Goal: Information Seeking & Learning: Learn about a topic

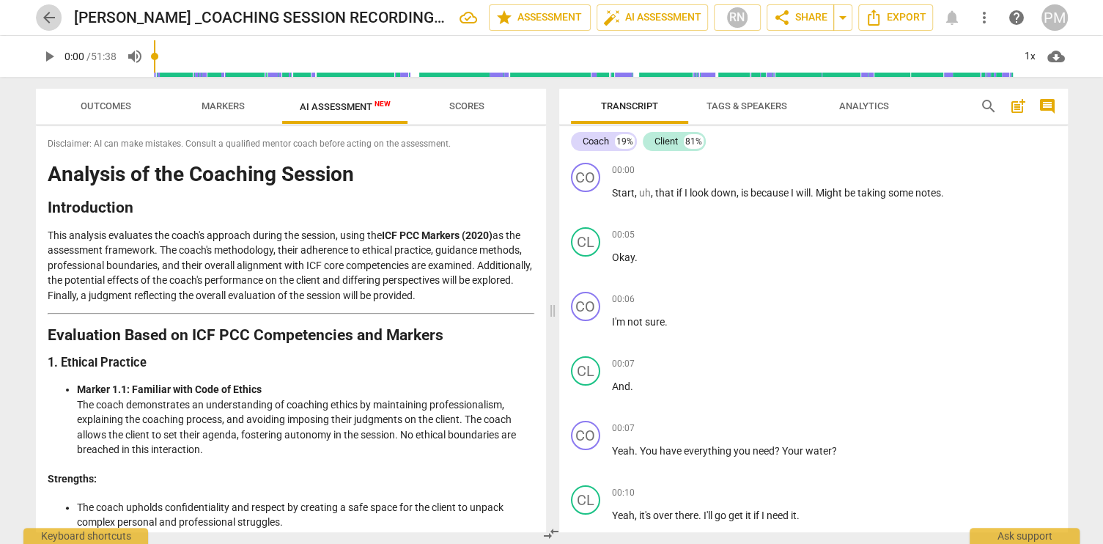
click at [47, 16] on span "arrow_back" at bounding box center [49, 18] width 18 height 18
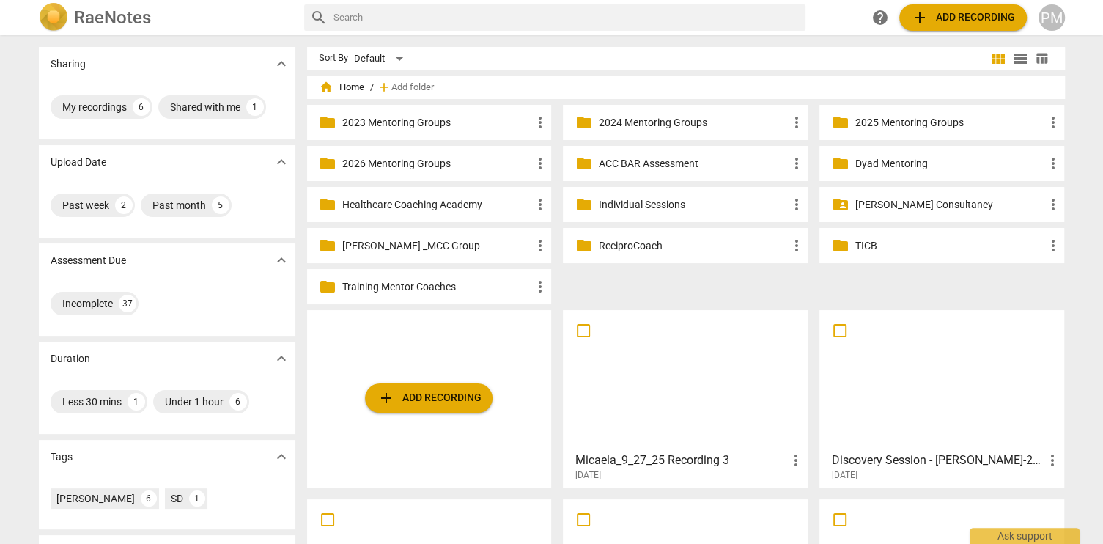
click at [391, 207] on p "Healthcare Coaching Academy" at bounding box center [436, 204] width 189 height 15
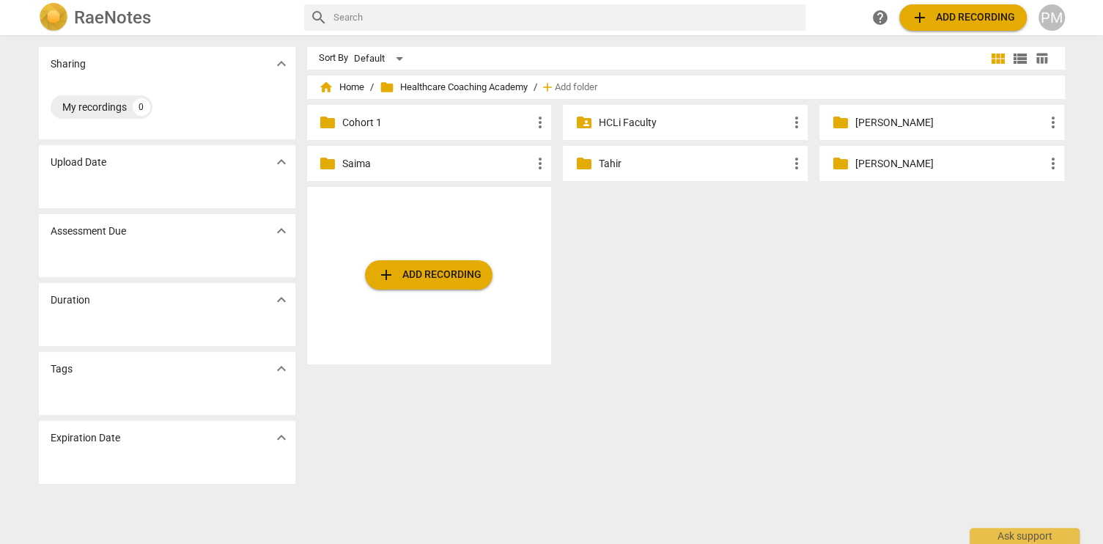
click at [361, 165] on p "Saima" at bounding box center [436, 163] width 189 height 15
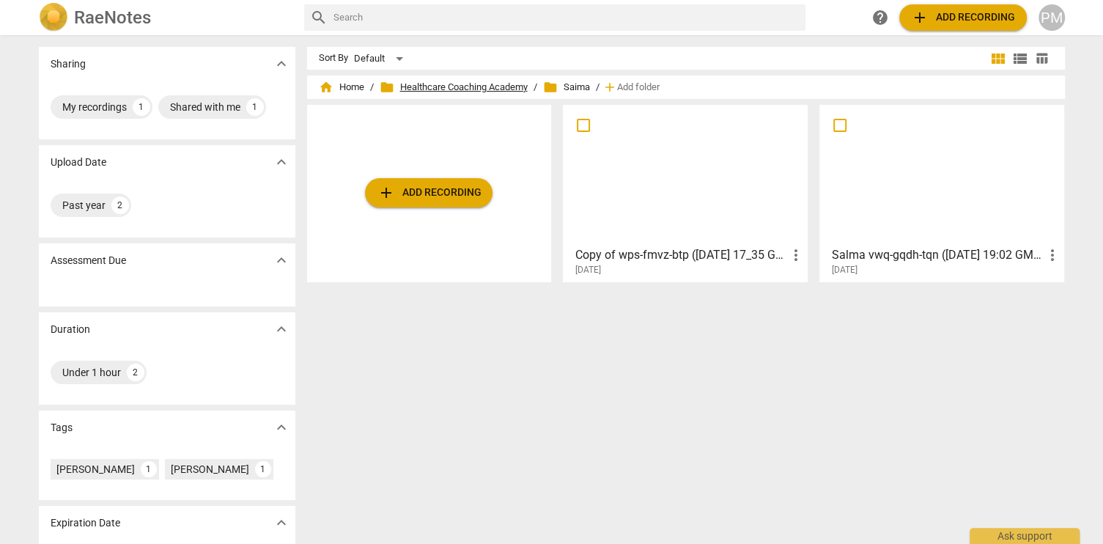
click at [462, 86] on span "folder Healthcare Coaching Academy" at bounding box center [454, 87] width 148 height 15
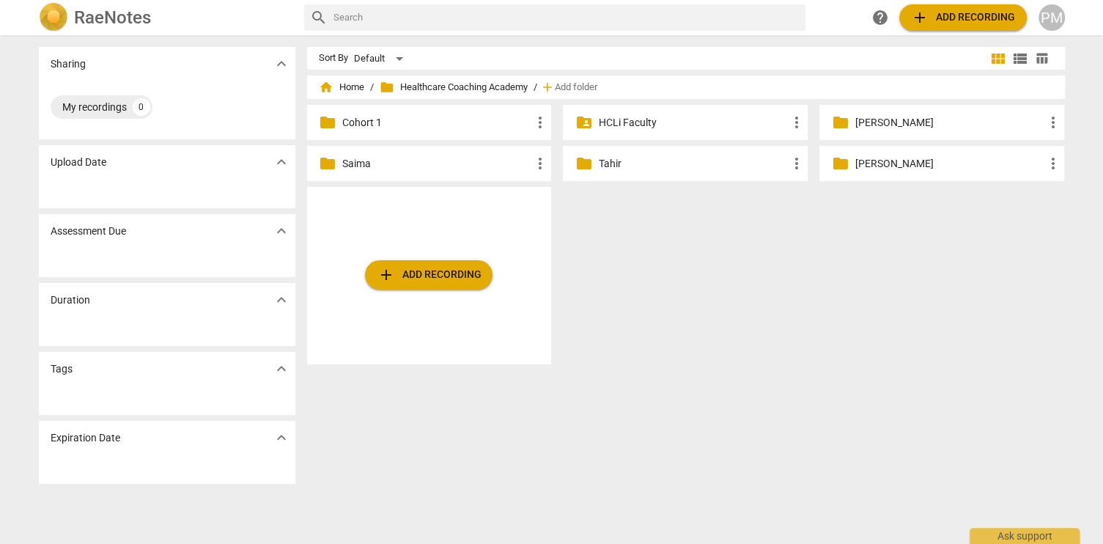
click at [613, 163] on p "Tahir" at bounding box center [692, 163] width 189 height 15
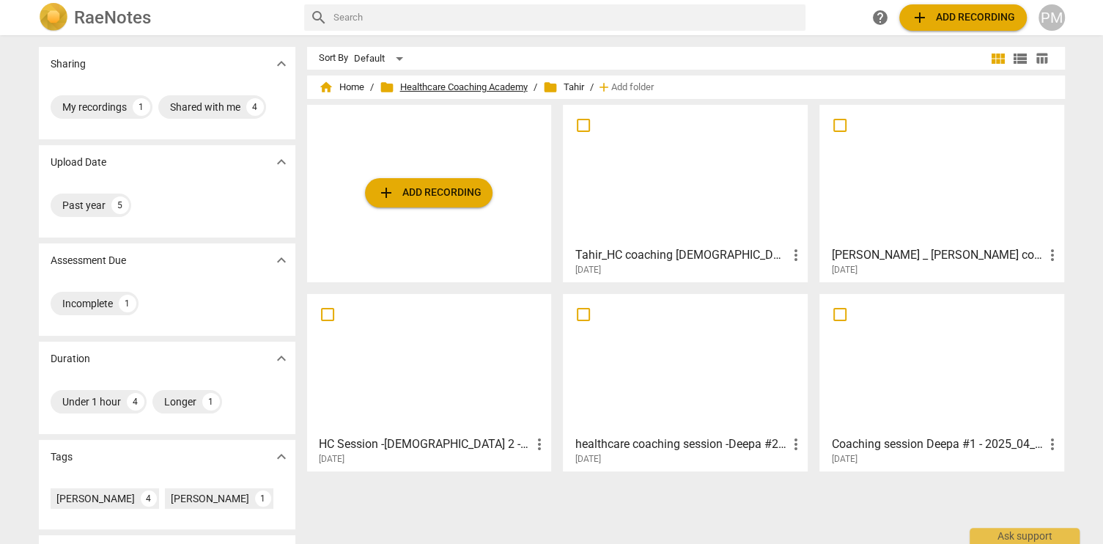
click at [468, 89] on span "folder Healthcare Coaching Academy" at bounding box center [454, 87] width 148 height 15
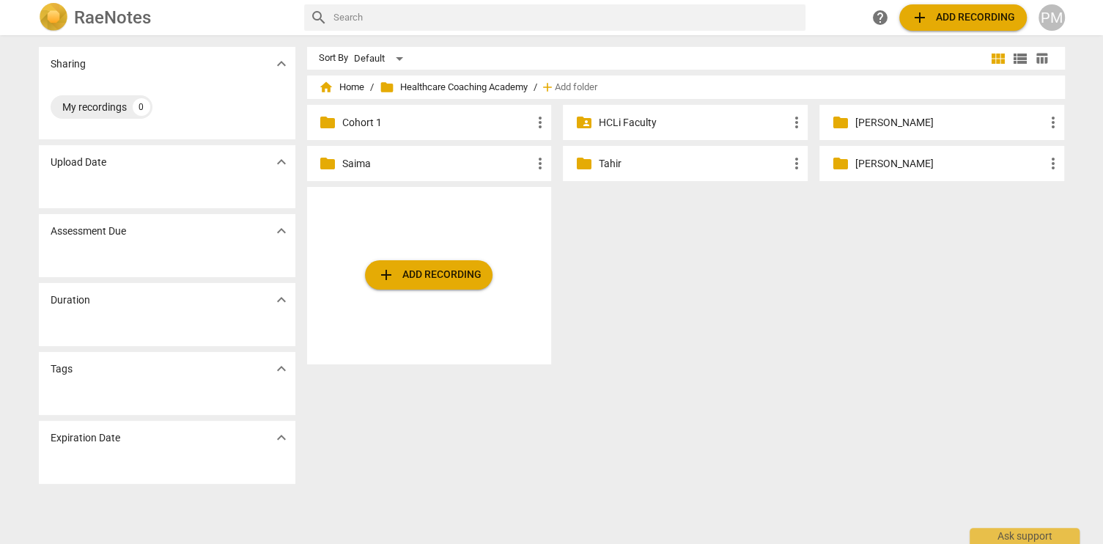
click at [863, 125] on p "[PERSON_NAME]" at bounding box center [949, 122] width 189 height 15
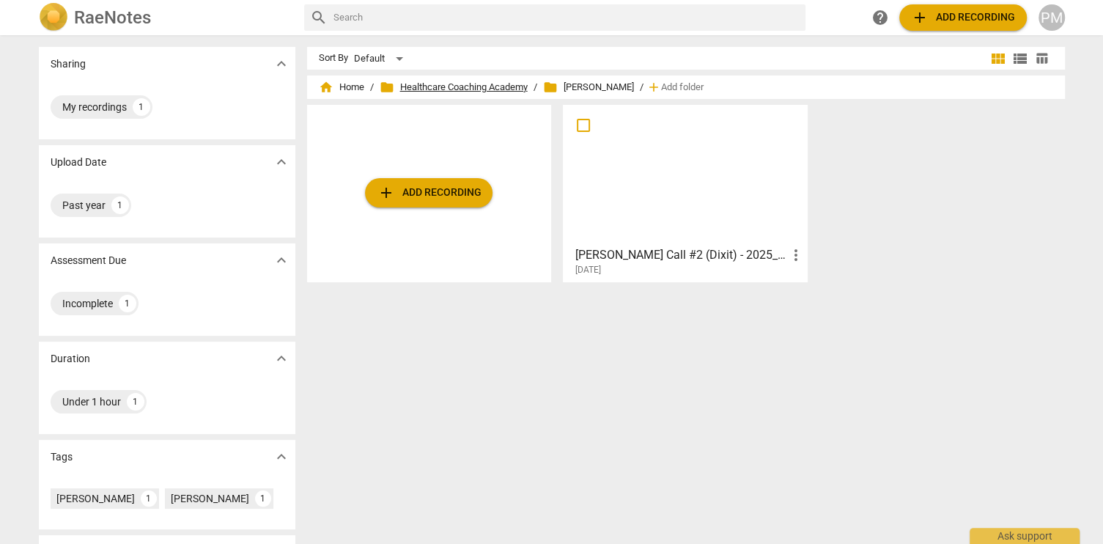
click at [439, 85] on span "folder Healthcare Coaching Academy" at bounding box center [454, 87] width 148 height 15
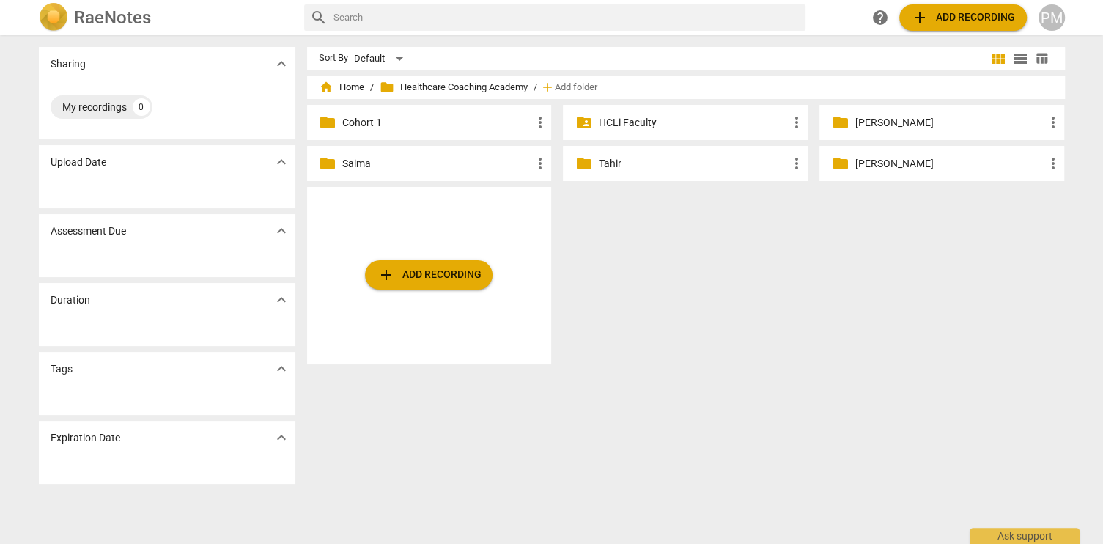
click at [1050, 19] on div "PM" at bounding box center [1052, 17] width 26 height 26
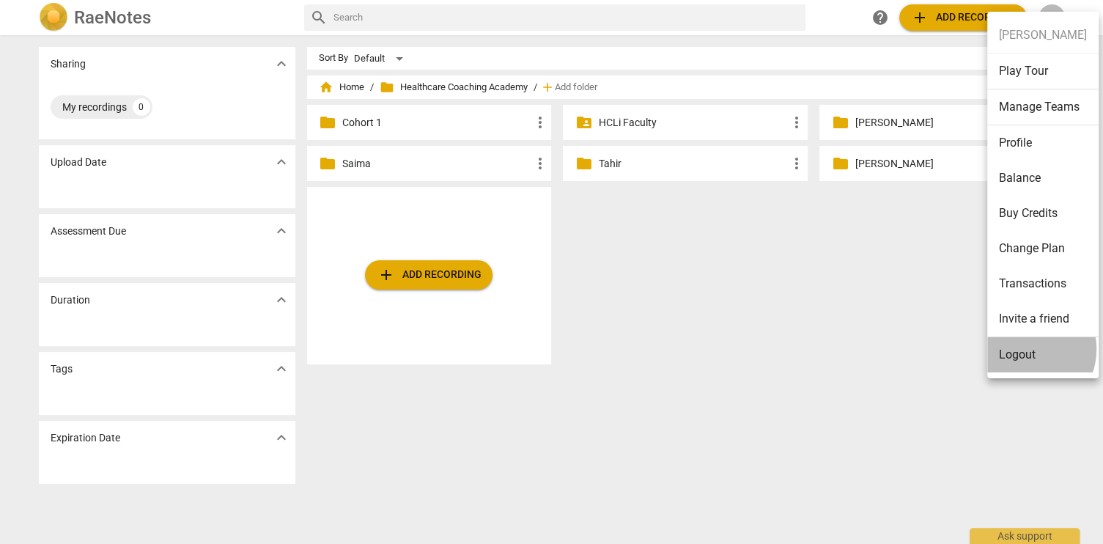
click at [1025, 348] on li "Logout" at bounding box center [1042, 354] width 111 height 35
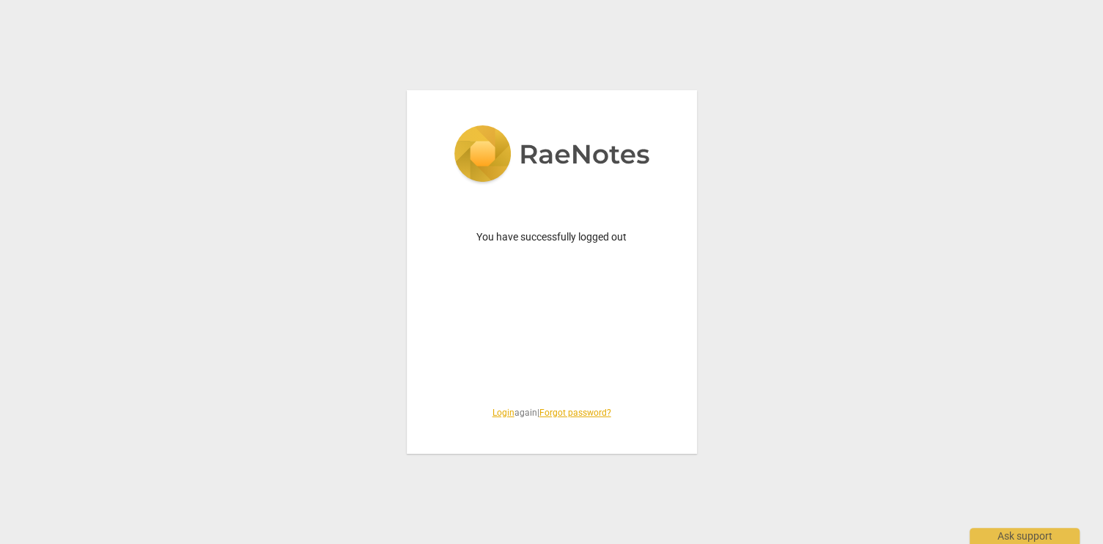
click at [496, 413] on link "Login" at bounding box center [504, 413] width 22 height 10
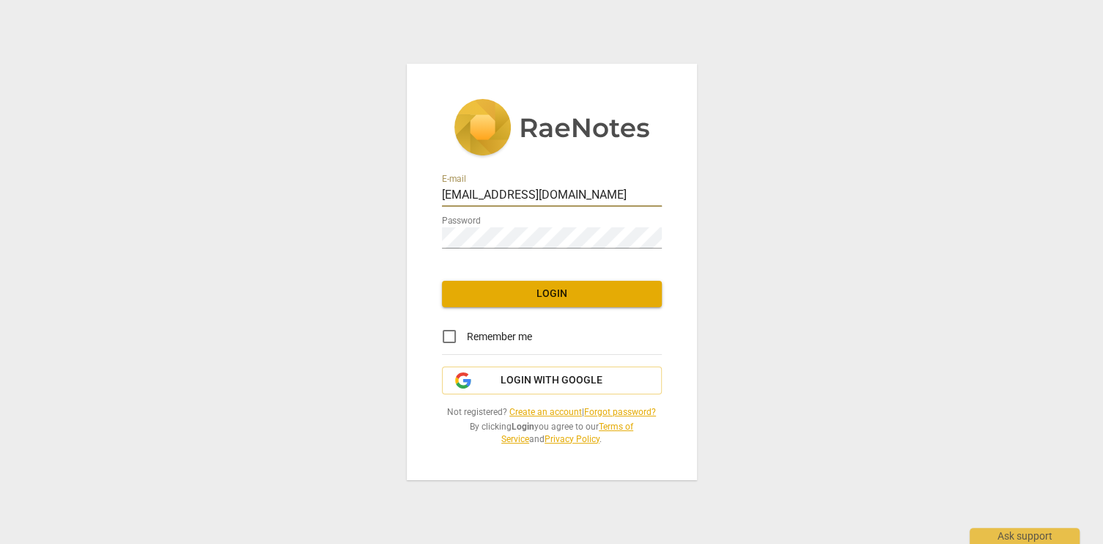
click at [662, 185] on div at bounding box center [662, 185] width 0 height 0
type input "[PERSON_NAME][EMAIL_ADDRESS][PERSON_NAME][DOMAIN_NAME]"
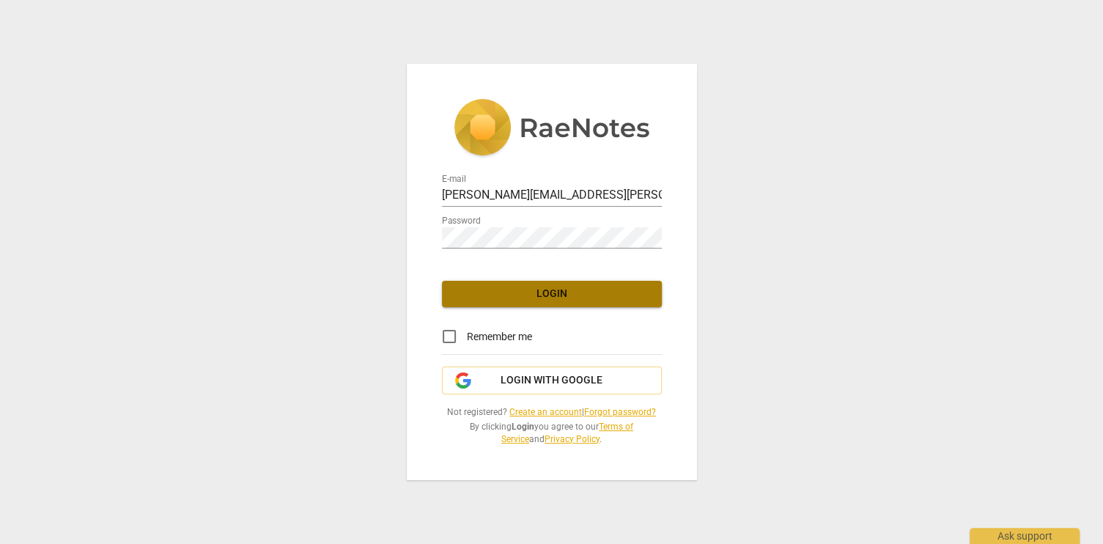
click at [546, 294] on span "Login" at bounding box center [552, 294] width 196 height 15
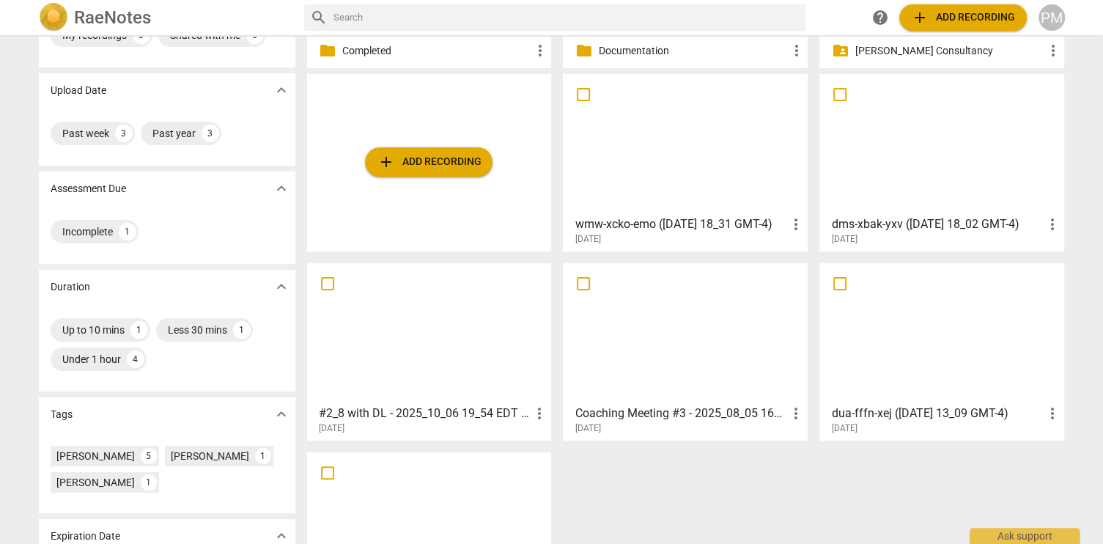
scroll to position [169, 0]
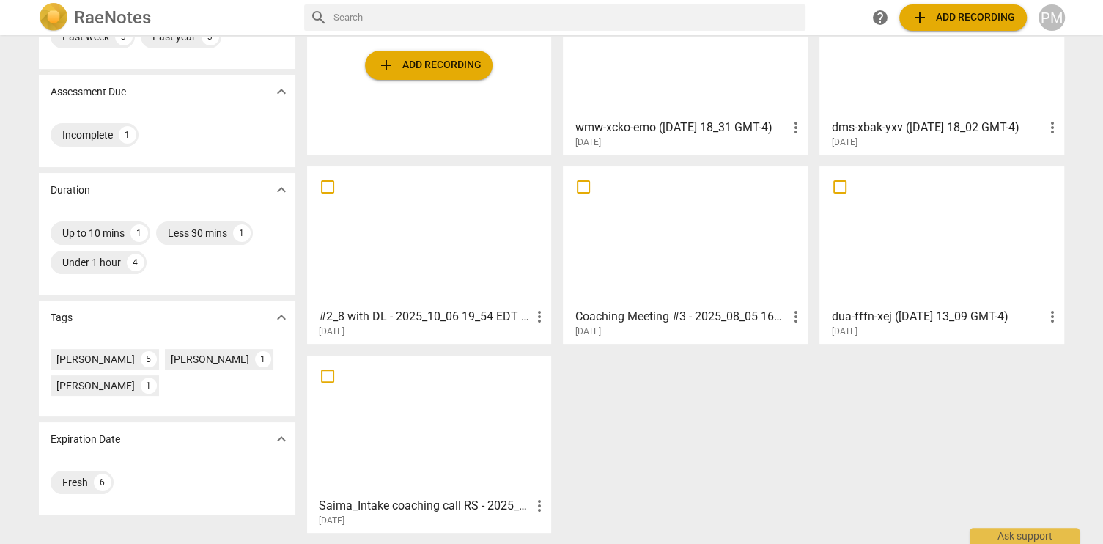
click at [693, 308] on h3 "Coaching Meeting #3 - 2025_08_05 16_19 EDT - Recording" at bounding box center [681, 317] width 212 height 18
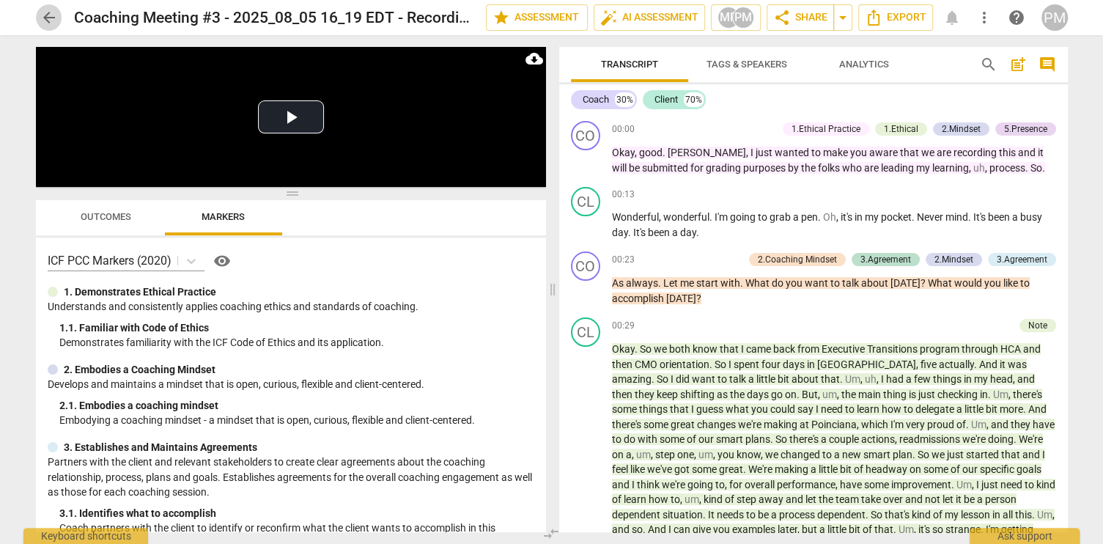
click at [43, 15] on span "arrow_back" at bounding box center [49, 18] width 18 height 18
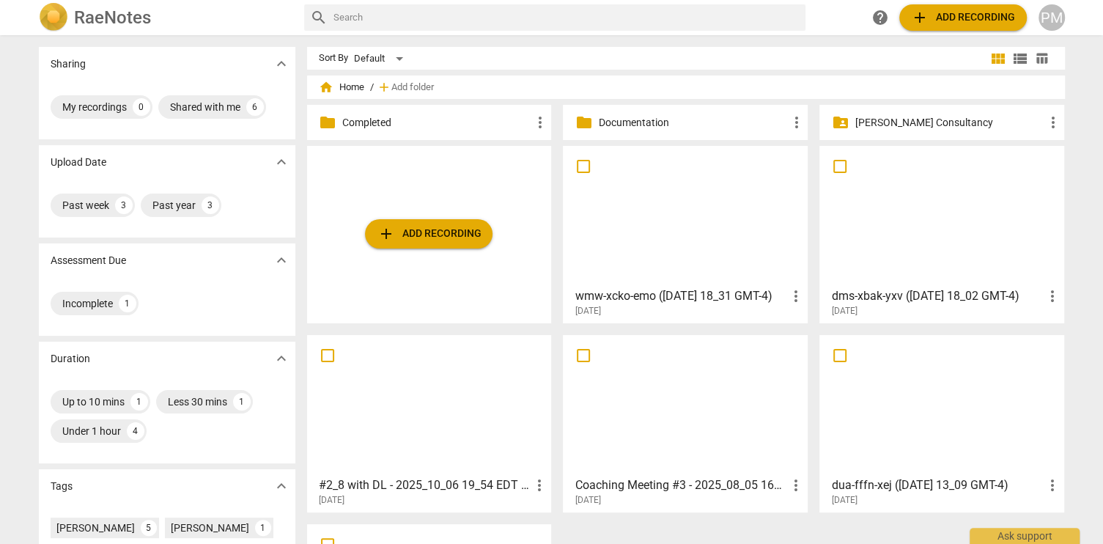
click at [697, 275] on div at bounding box center [685, 216] width 235 height 130
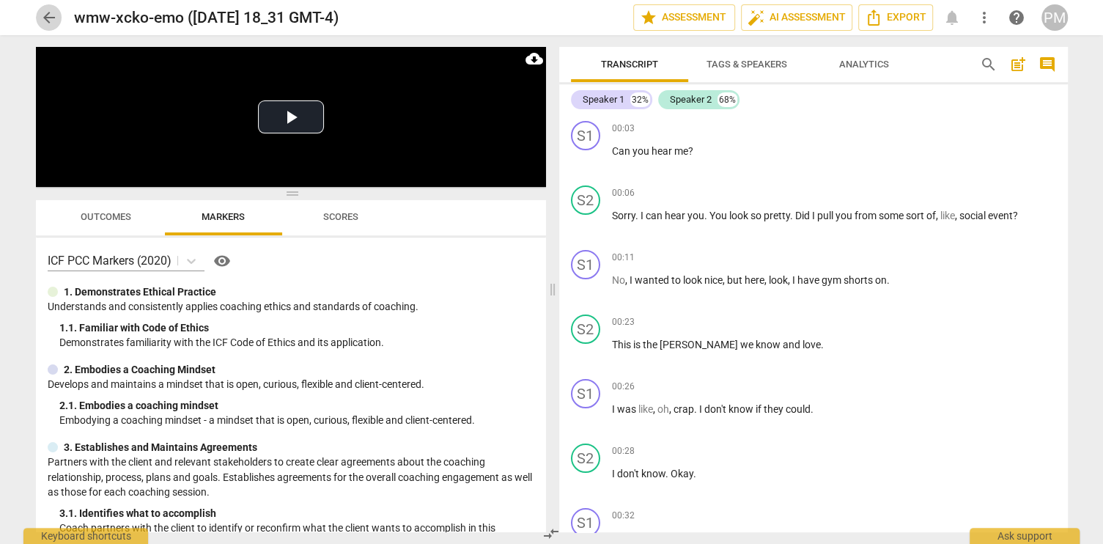
click at [47, 11] on span "arrow_back" at bounding box center [49, 18] width 18 height 18
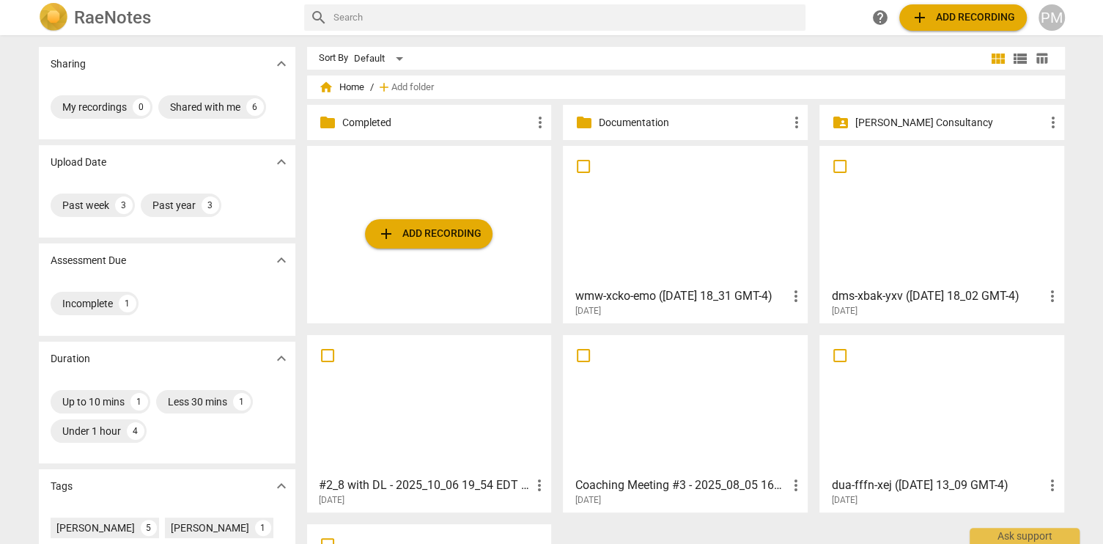
click at [895, 290] on h3 "dms-xbak-yxv ([DATE] 18_02 GMT-4)" at bounding box center [937, 296] width 212 height 18
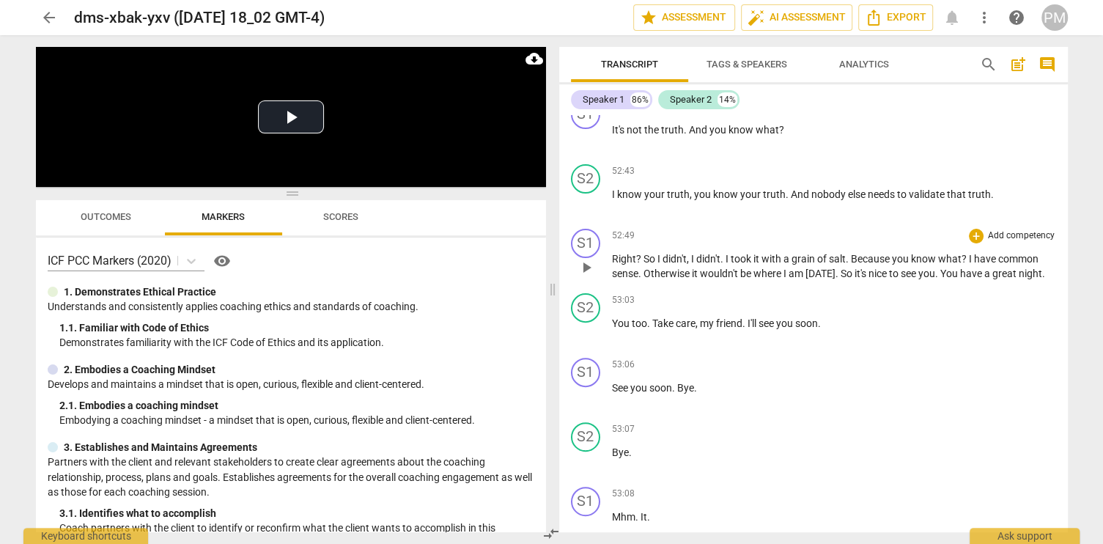
scroll to position [12341, 0]
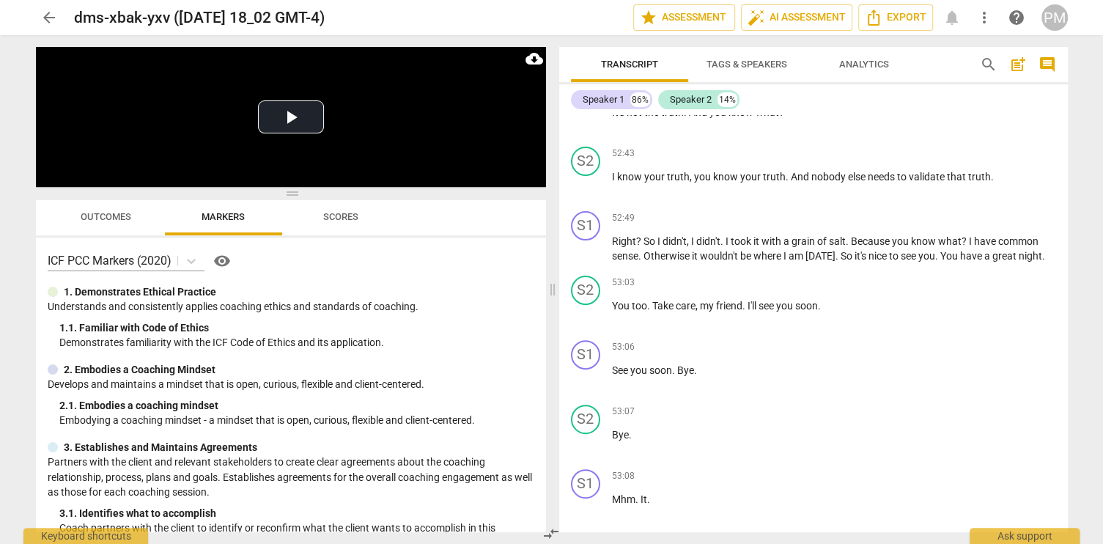
click at [52, 15] on span "arrow_back" at bounding box center [49, 18] width 18 height 18
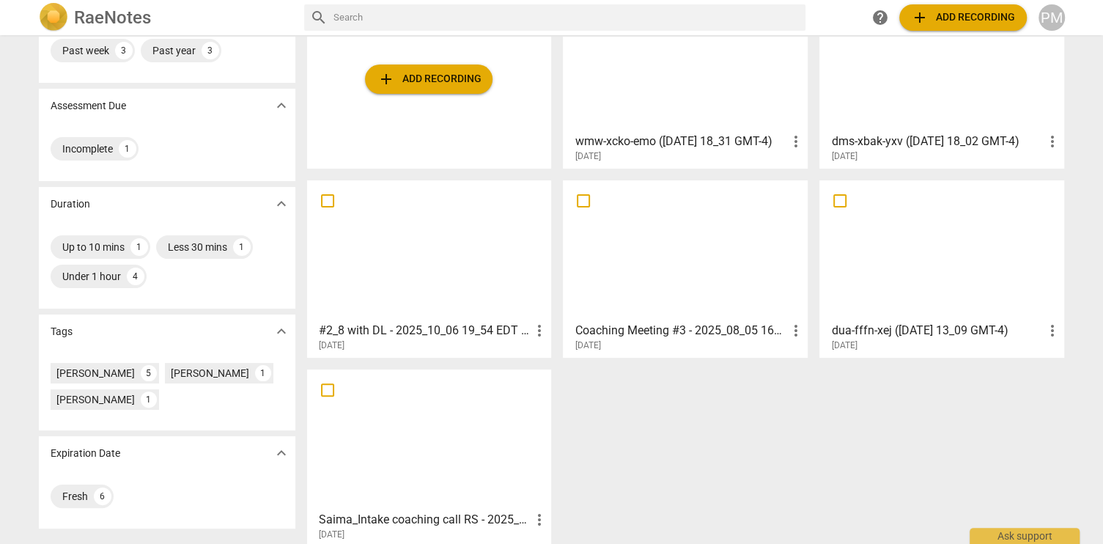
scroll to position [169, 0]
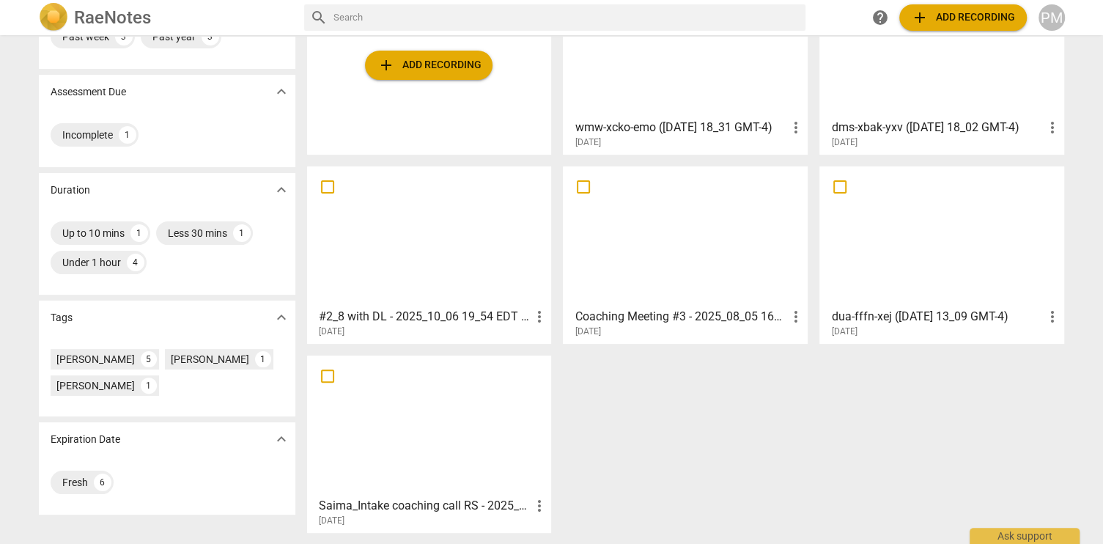
click at [885, 291] on div at bounding box center [942, 237] width 235 height 130
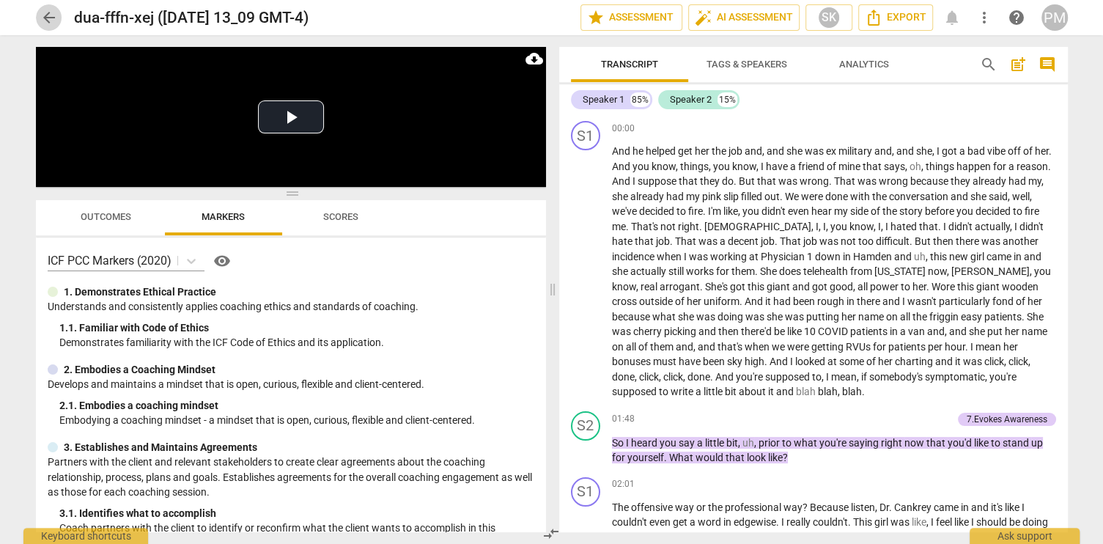
click at [45, 14] on span "arrow_back" at bounding box center [49, 18] width 18 height 18
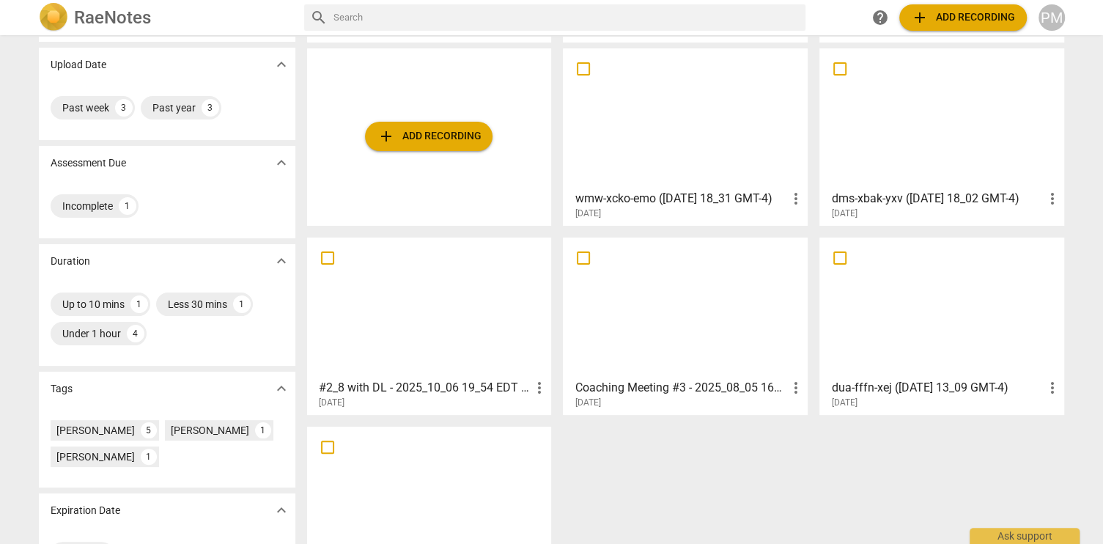
scroll to position [169, 0]
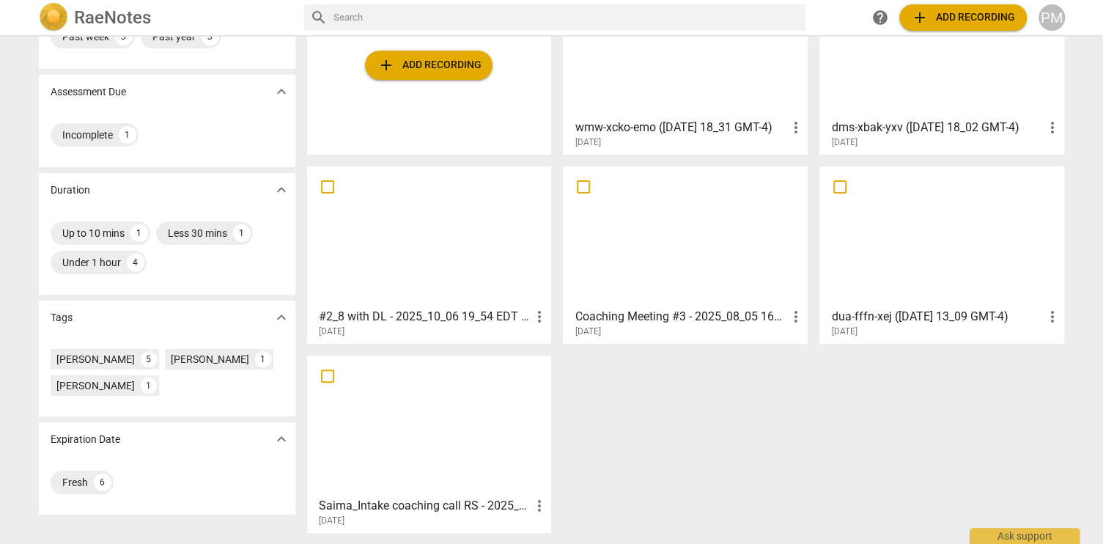
click at [630, 313] on h3 "Coaching Meeting #3 - 2025_08_05 16_19 EDT - Recording" at bounding box center [681, 317] width 212 height 18
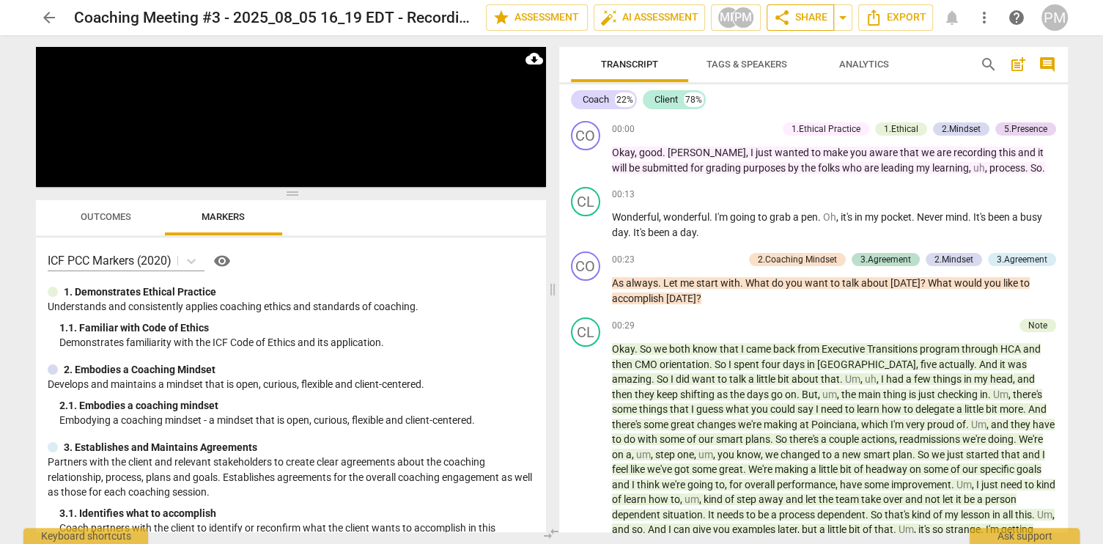
click at [807, 16] on span "share Share" at bounding box center [800, 18] width 54 height 18
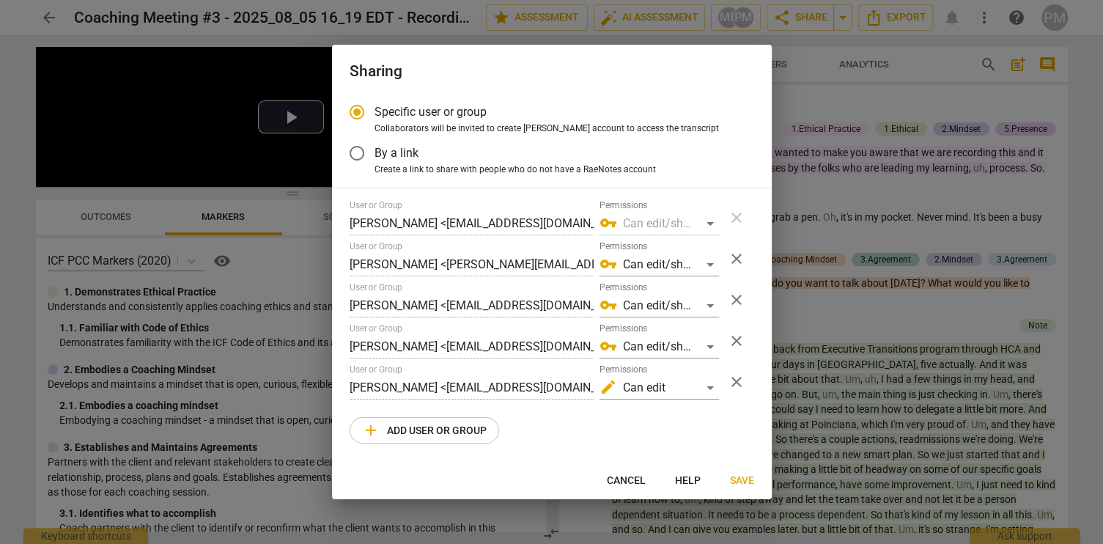
click at [621, 486] on span "Cancel" at bounding box center [626, 480] width 39 height 15
radio input "false"
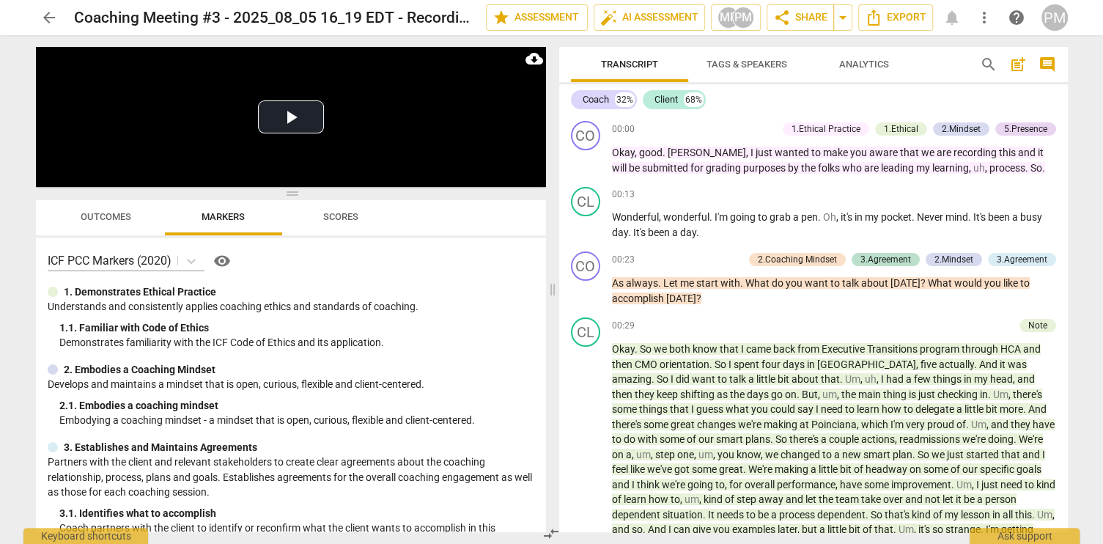
click at [45, 10] on span "arrow_back" at bounding box center [49, 18] width 18 height 18
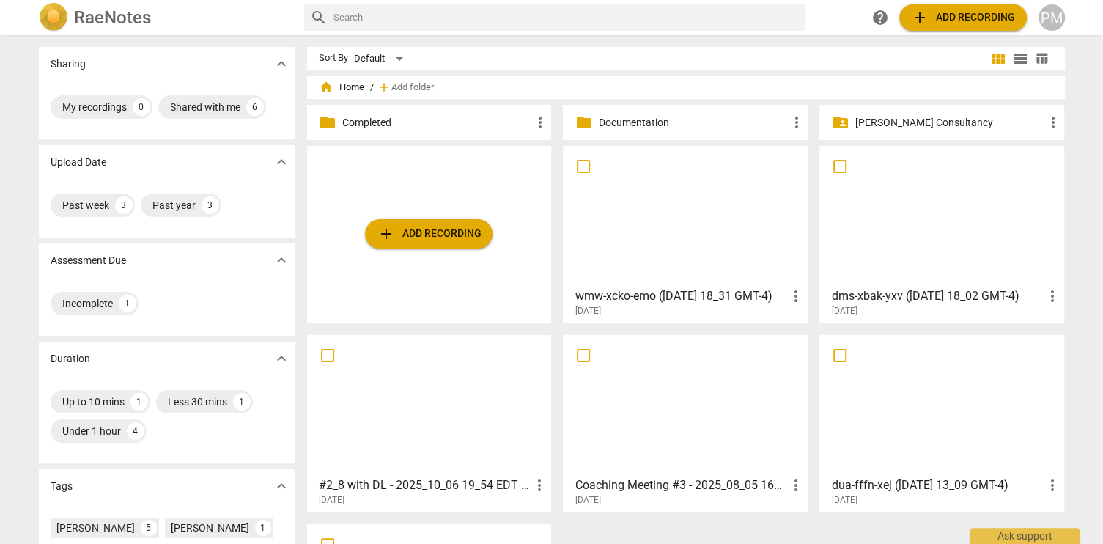
click at [915, 408] on div at bounding box center [942, 405] width 235 height 130
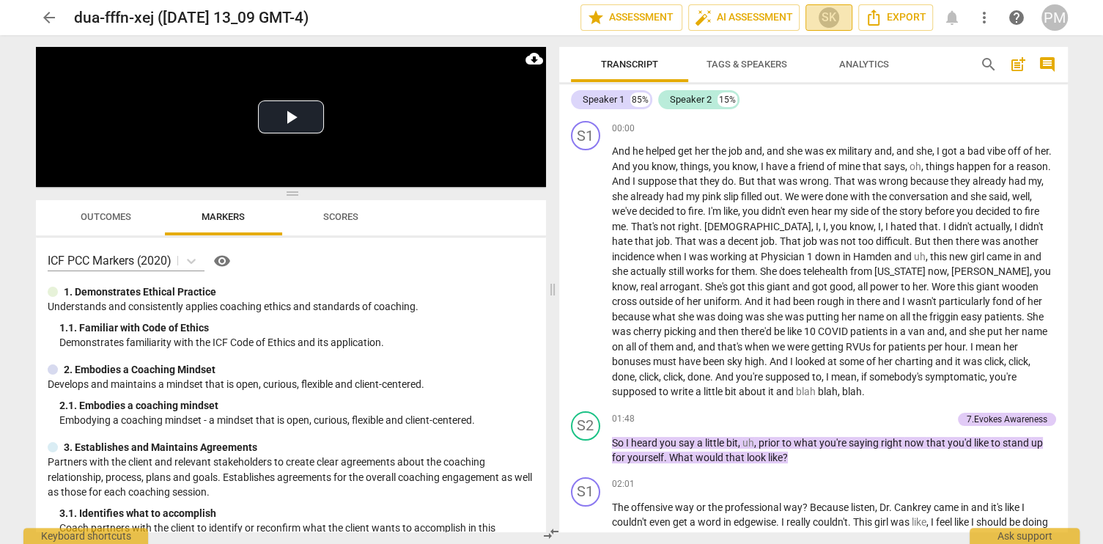
click at [815, 21] on span "SK" at bounding box center [829, 18] width 34 height 22
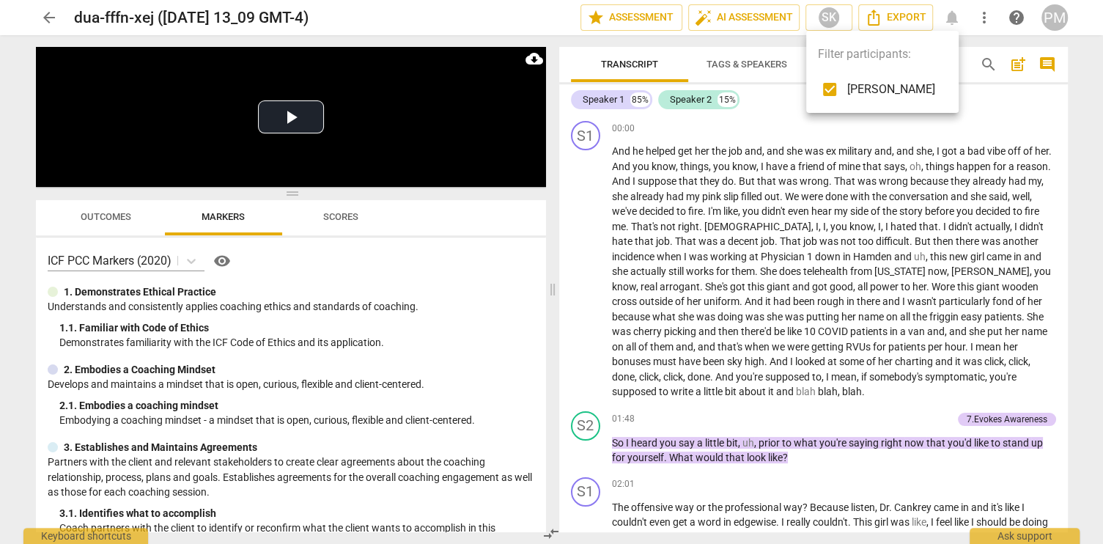
click at [745, 122] on div at bounding box center [551, 272] width 1103 height 544
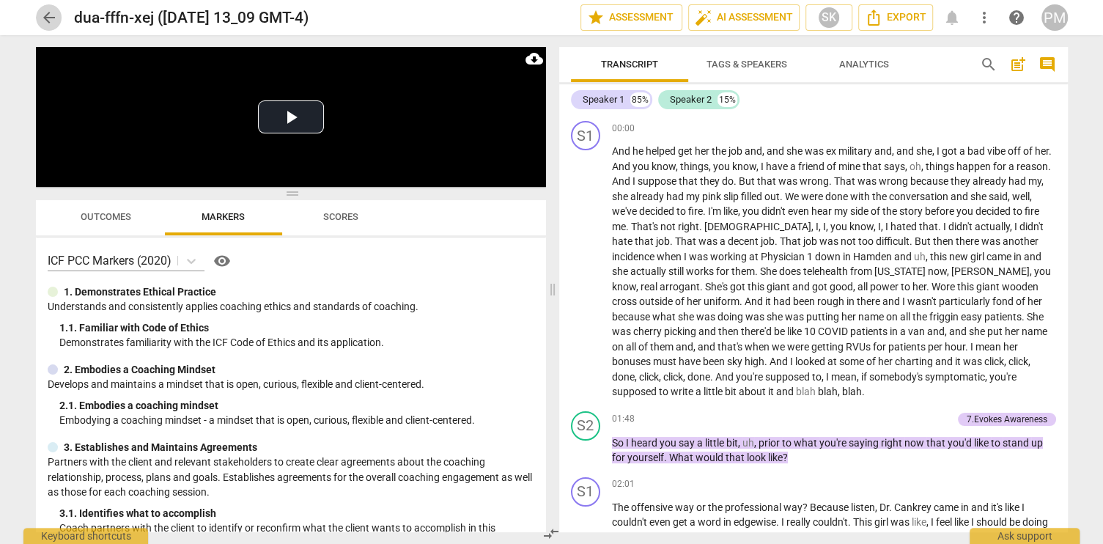
click at [51, 18] on span "arrow_back" at bounding box center [49, 18] width 18 height 18
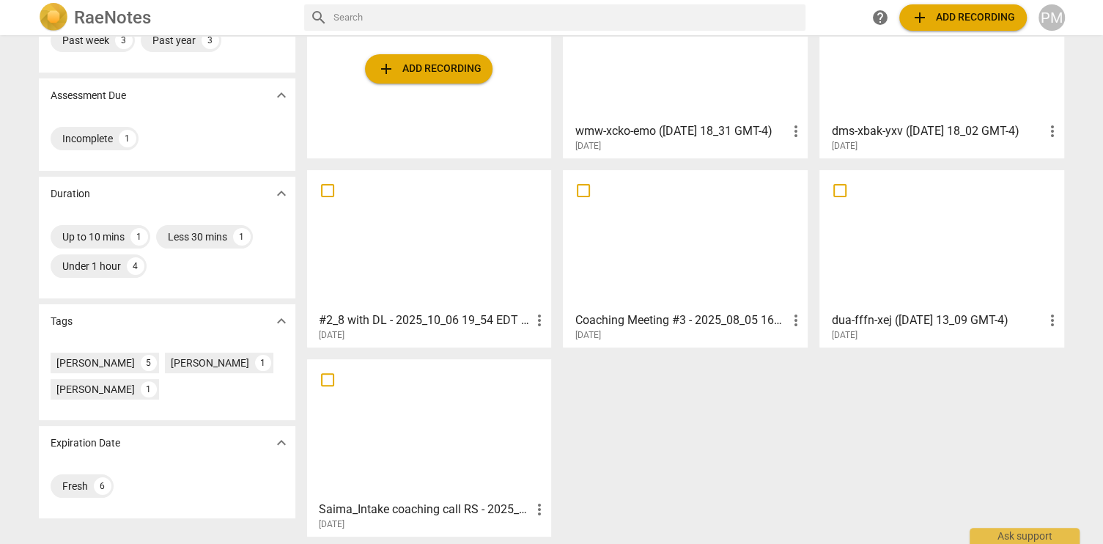
scroll to position [169, 0]
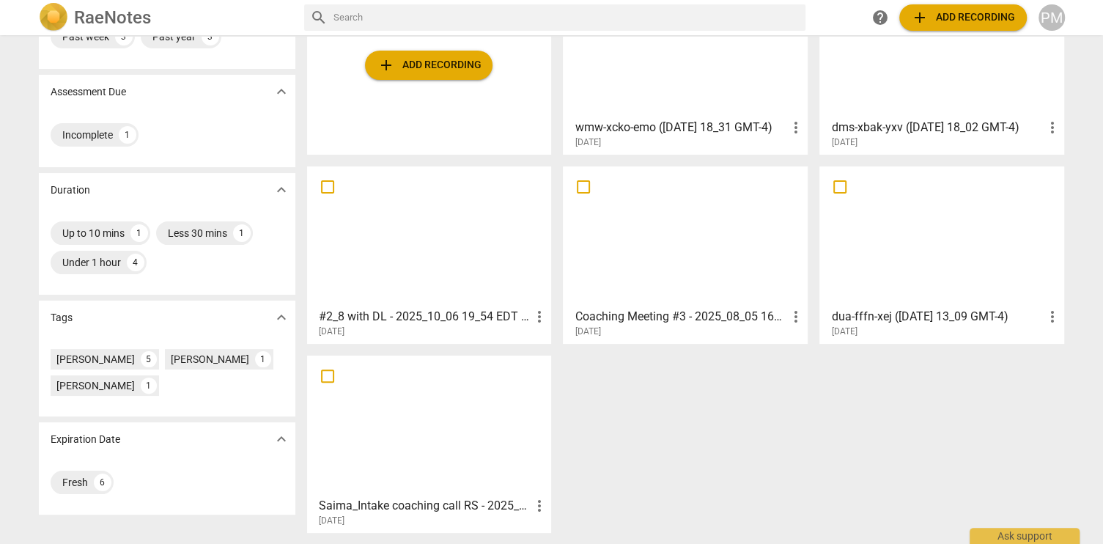
click at [597, 284] on div at bounding box center [685, 237] width 235 height 130
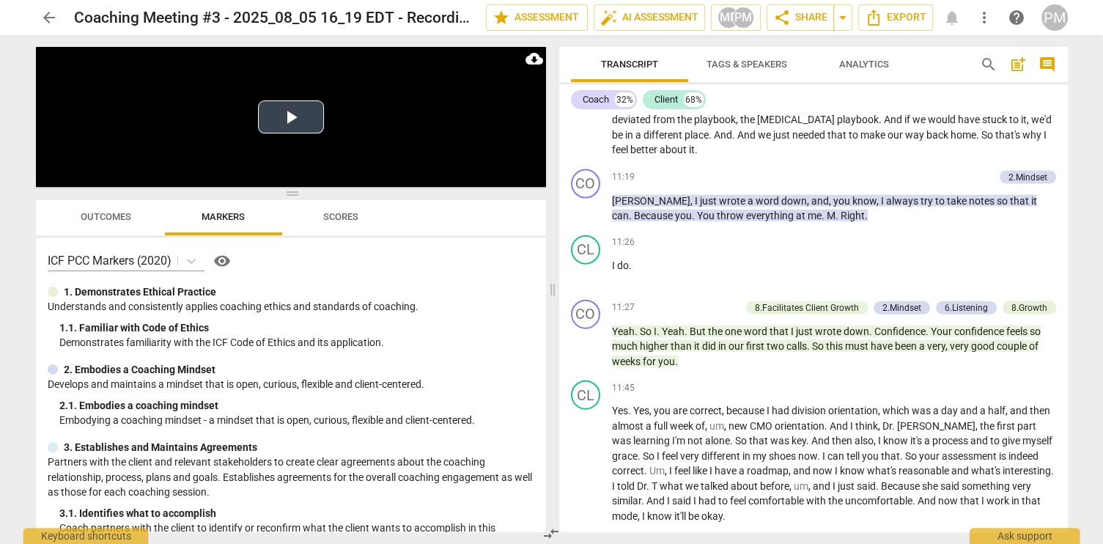
scroll to position [2345, 0]
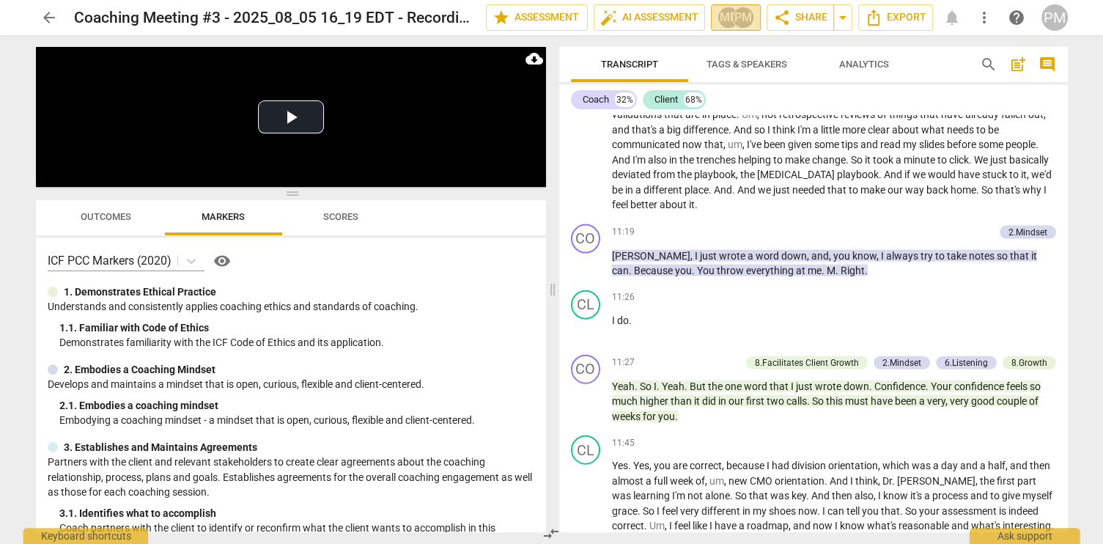
click at [721, 21] on div "MP" at bounding box center [729, 18] width 22 height 22
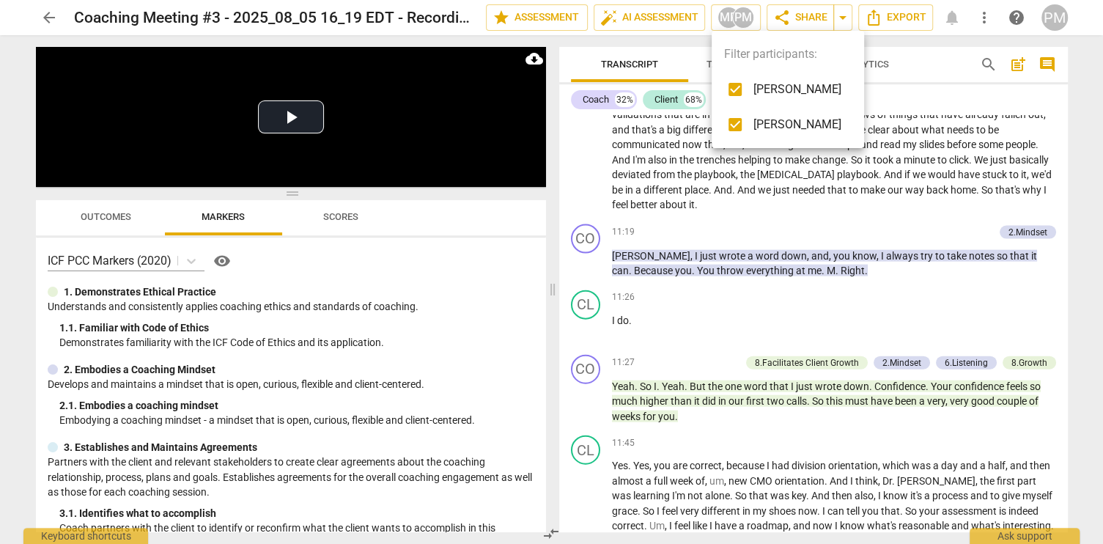
click at [679, 204] on div at bounding box center [551, 272] width 1103 height 544
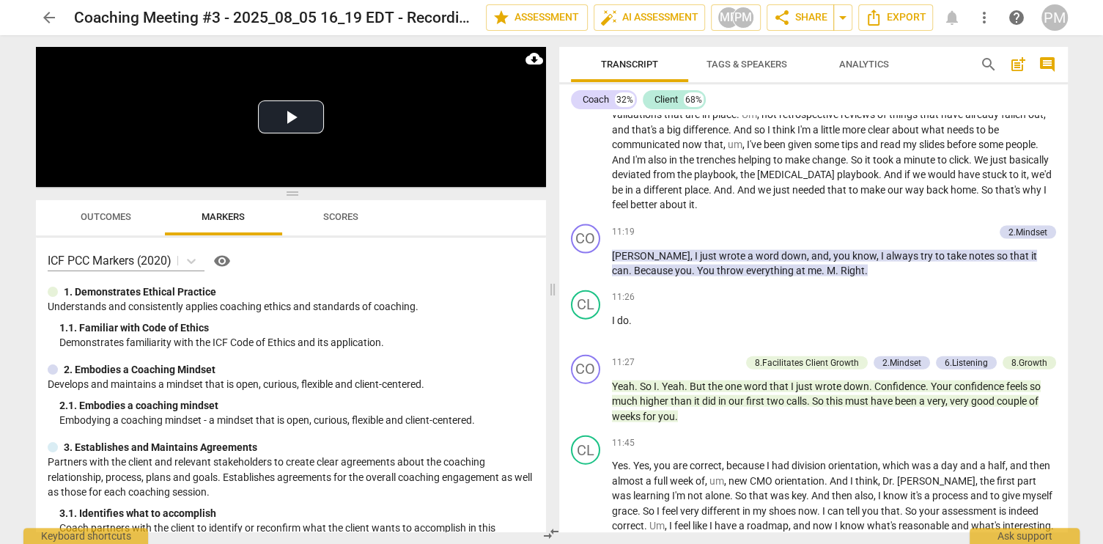
click at [45, 10] on span "arrow_back" at bounding box center [49, 18] width 18 height 18
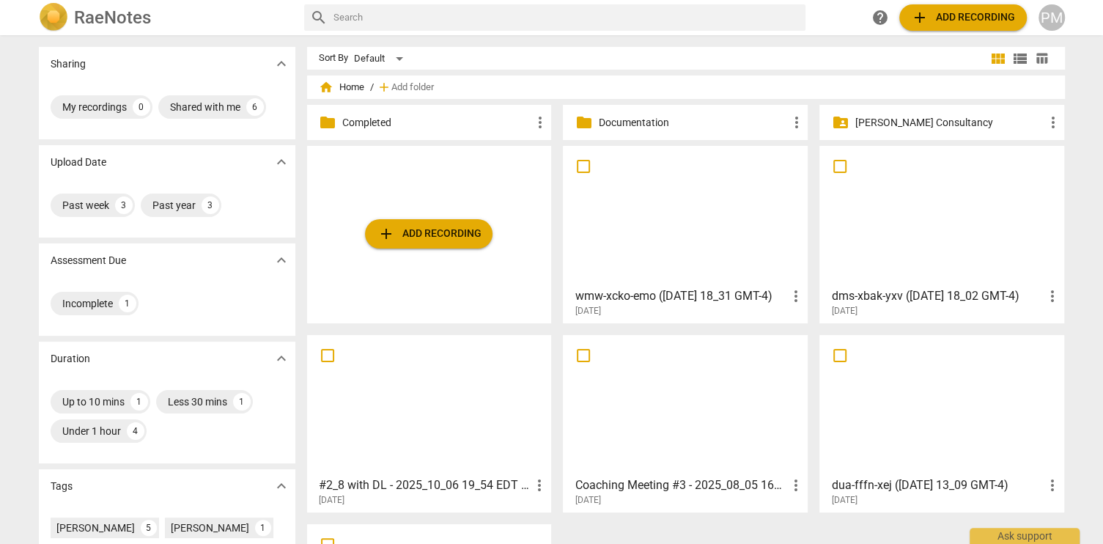
click at [380, 479] on h3 "#2_8 with DL - 2025_10_06 19_54 EDT - Recording" at bounding box center [425, 485] width 212 height 18
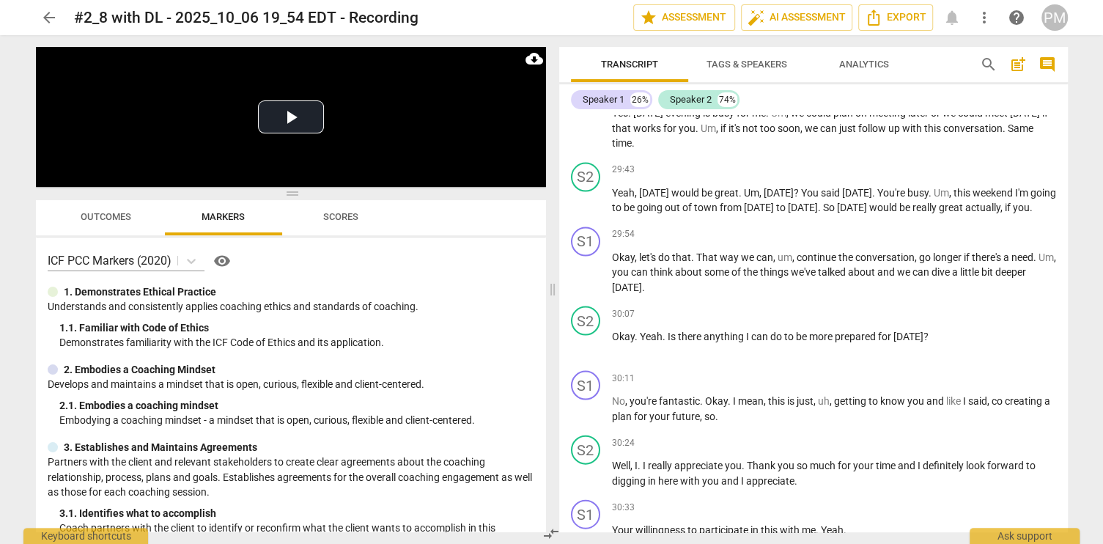
scroll to position [5863, 0]
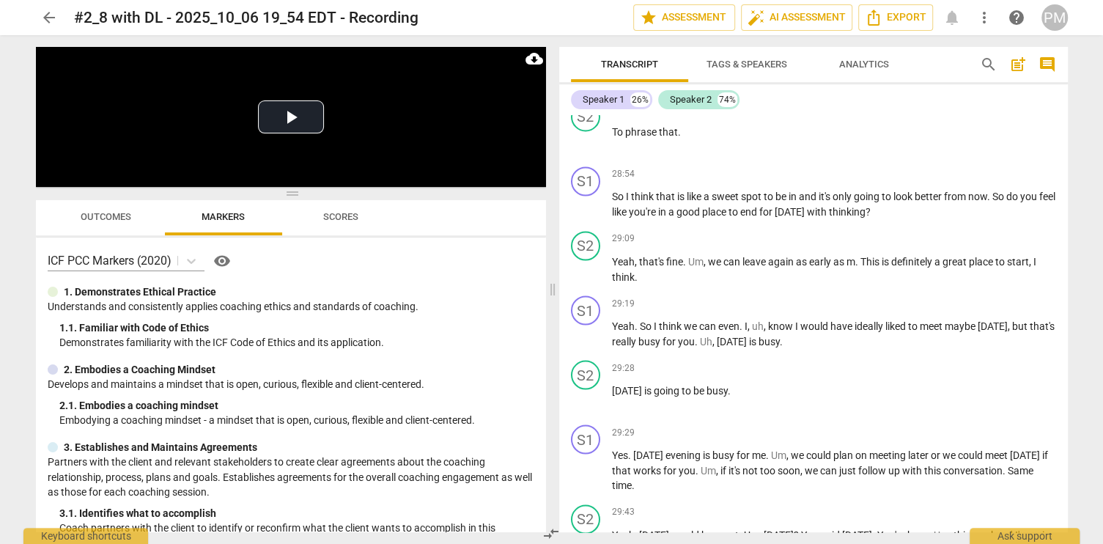
click at [49, 19] on span "arrow_back" at bounding box center [49, 18] width 18 height 18
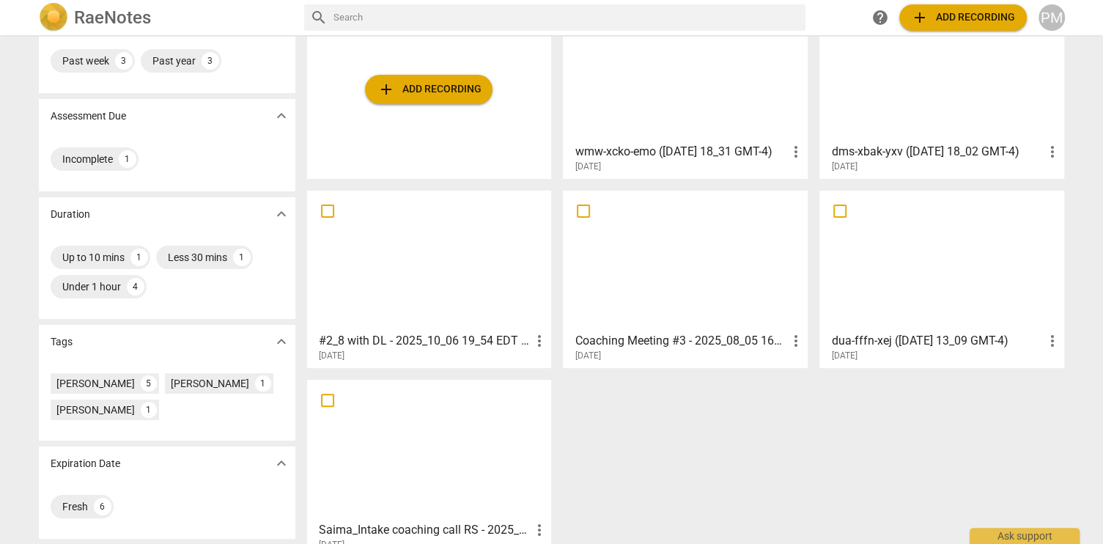
scroll to position [169, 0]
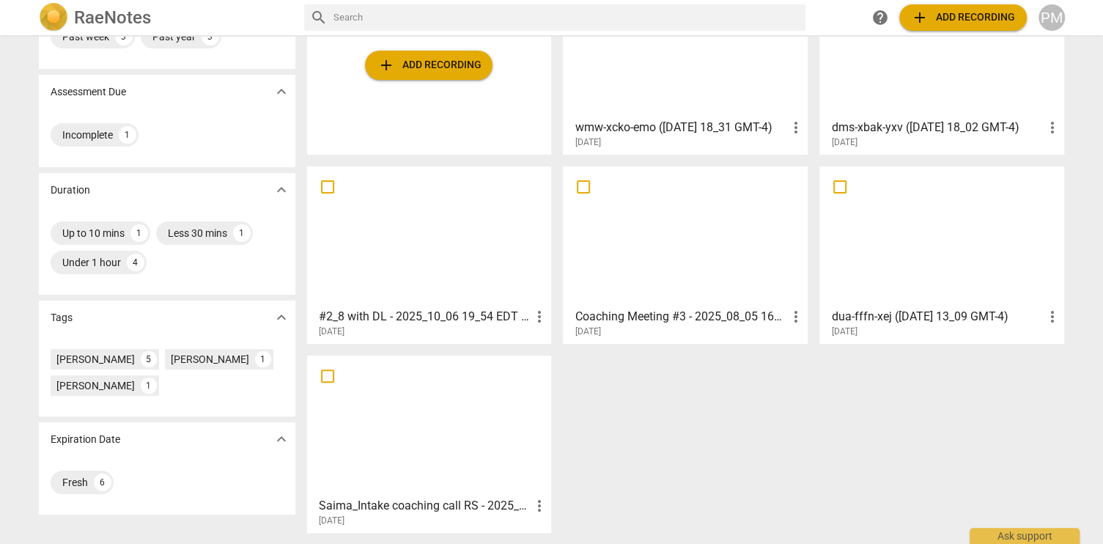
click at [487, 487] on div at bounding box center [429, 426] width 235 height 130
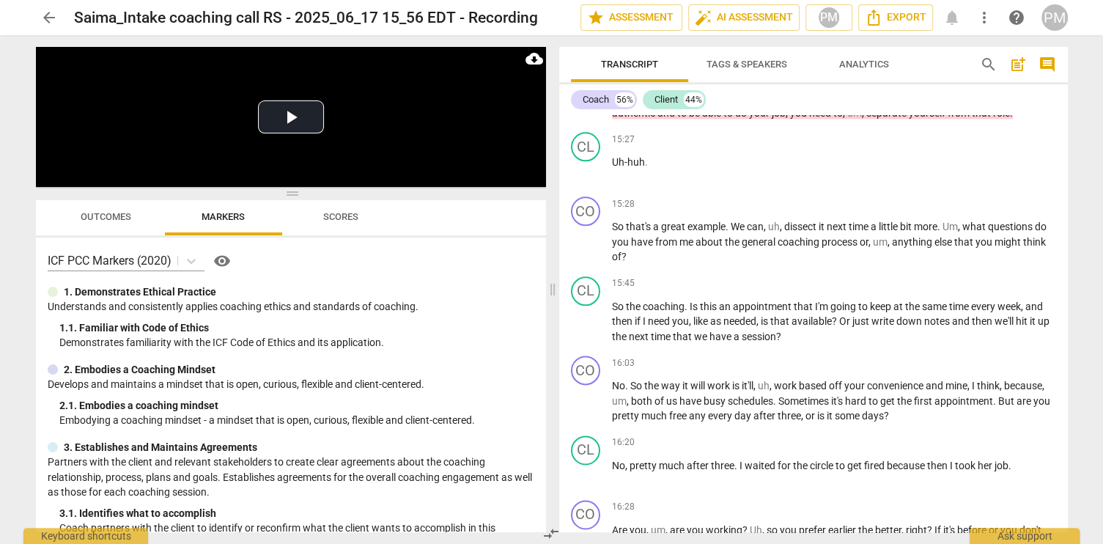
scroll to position [5277, 0]
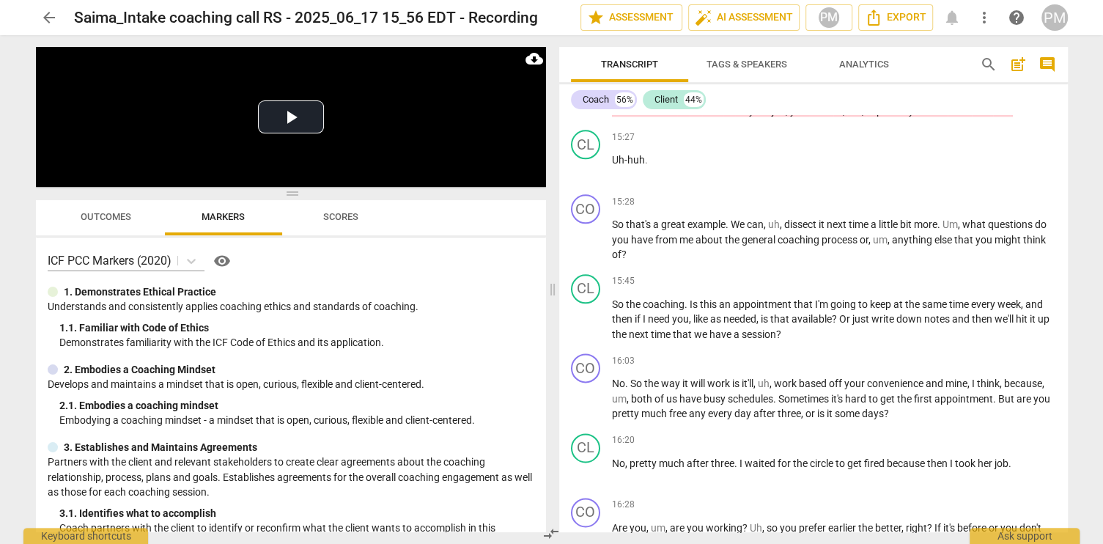
click at [45, 19] on span "arrow_back" at bounding box center [49, 18] width 18 height 18
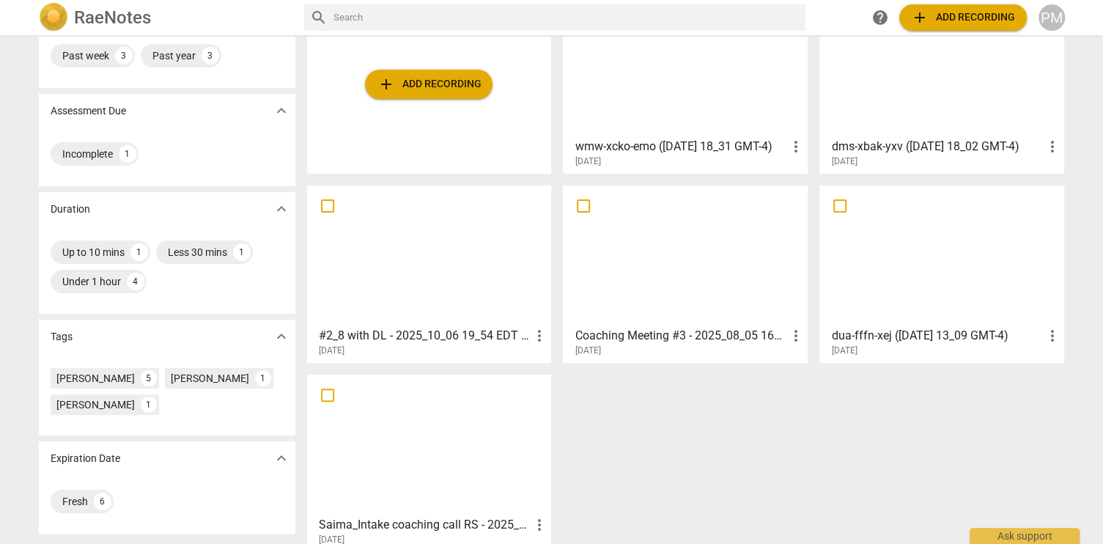
scroll to position [169, 0]
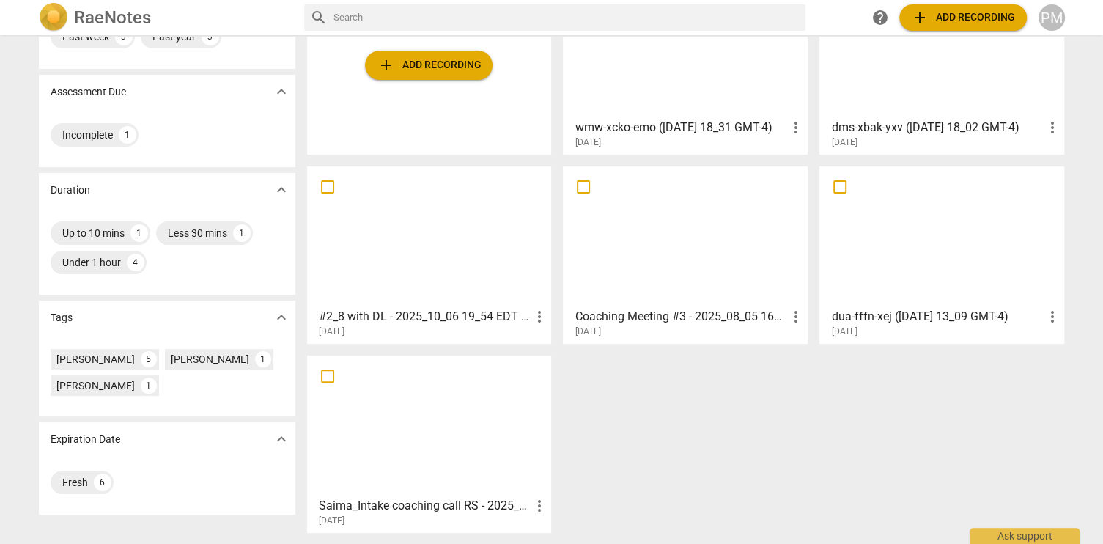
click at [380, 309] on h3 "#2_8 with DL - 2025_10_06 19_54 EDT - Recording" at bounding box center [425, 317] width 212 height 18
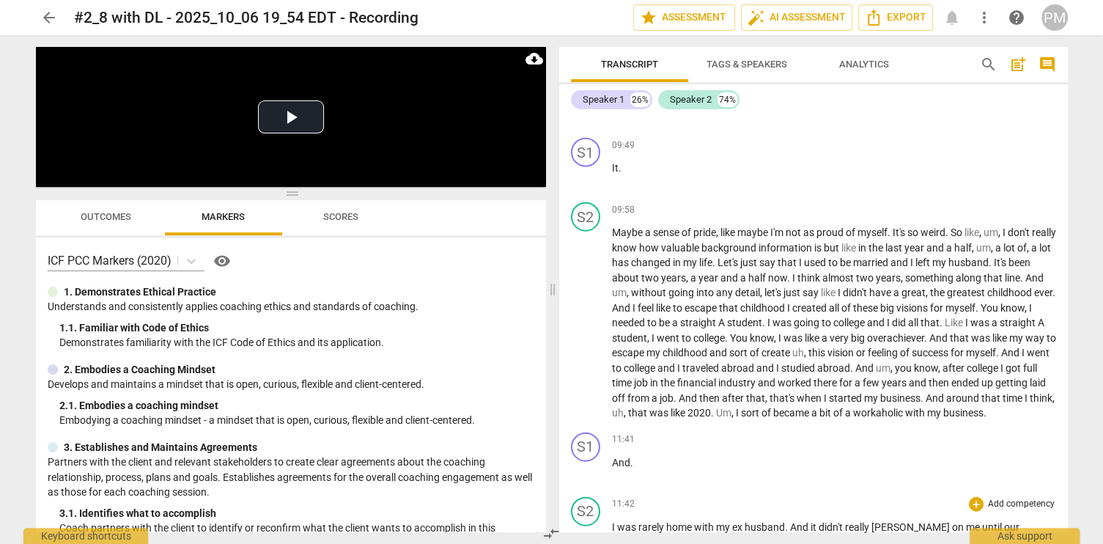
scroll to position [2932, 0]
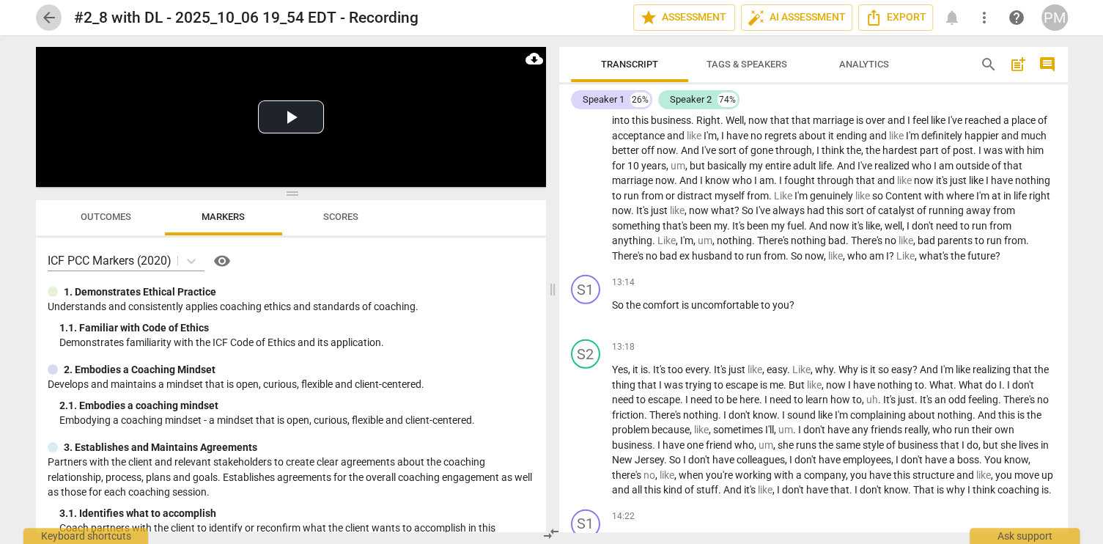
click at [45, 15] on span "arrow_back" at bounding box center [49, 18] width 18 height 18
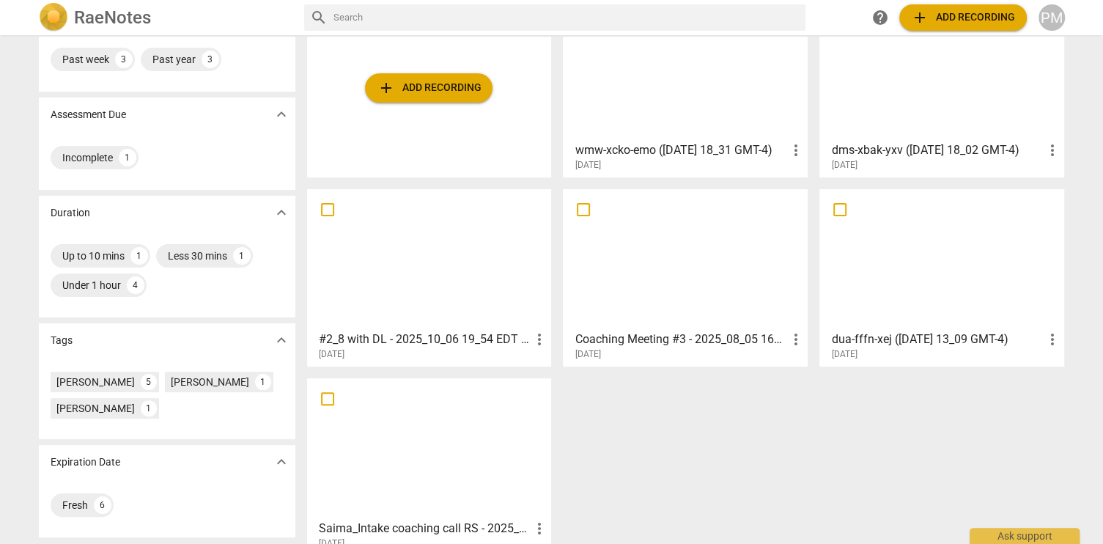
scroll to position [169, 0]
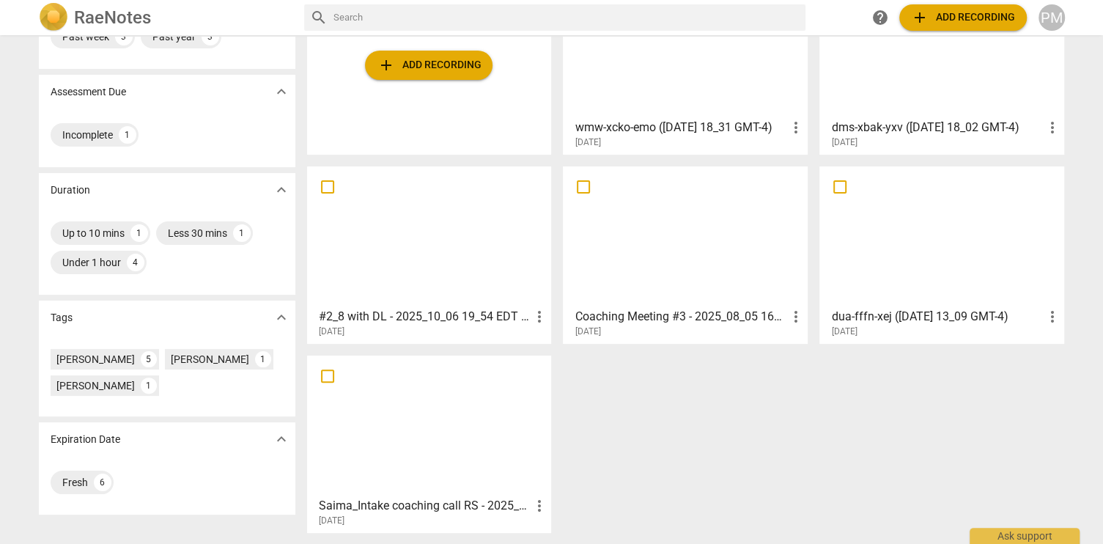
click at [482, 451] on div at bounding box center [429, 426] width 235 height 130
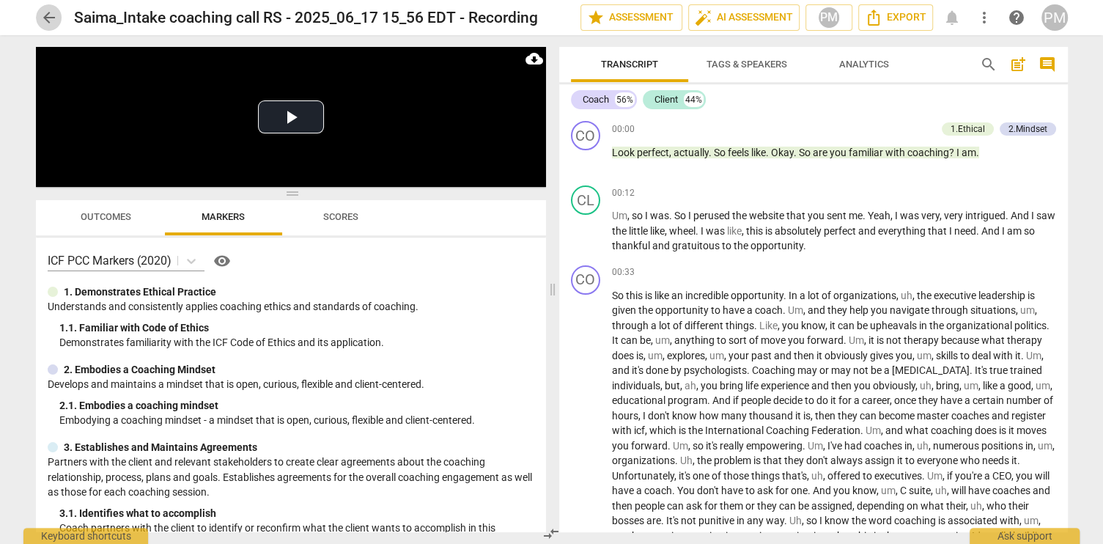
click at [51, 15] on span "arrow_back" at bounding box center [49, 18] width 18 height 18
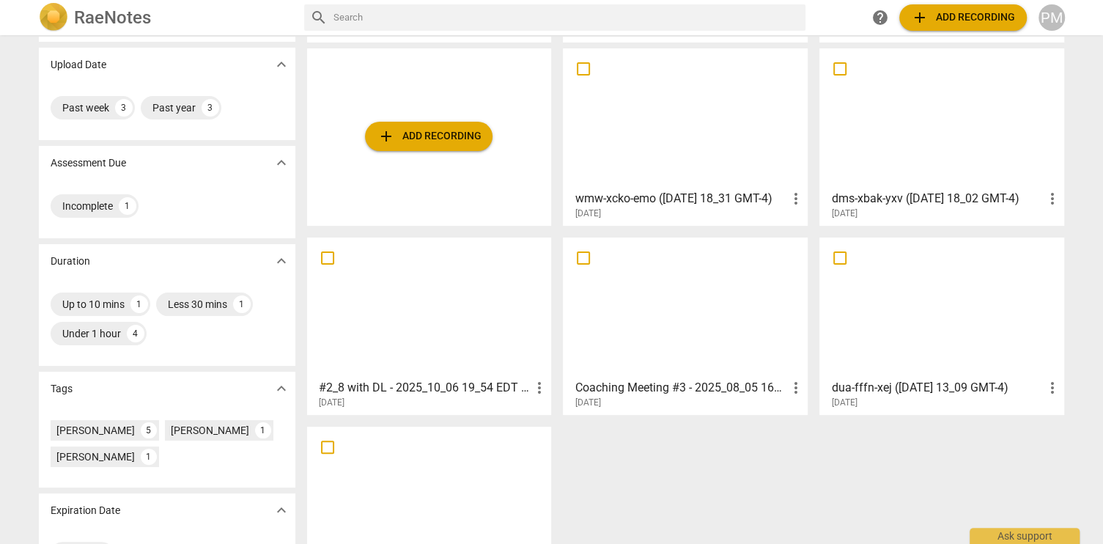
scroll to position [169, 0]
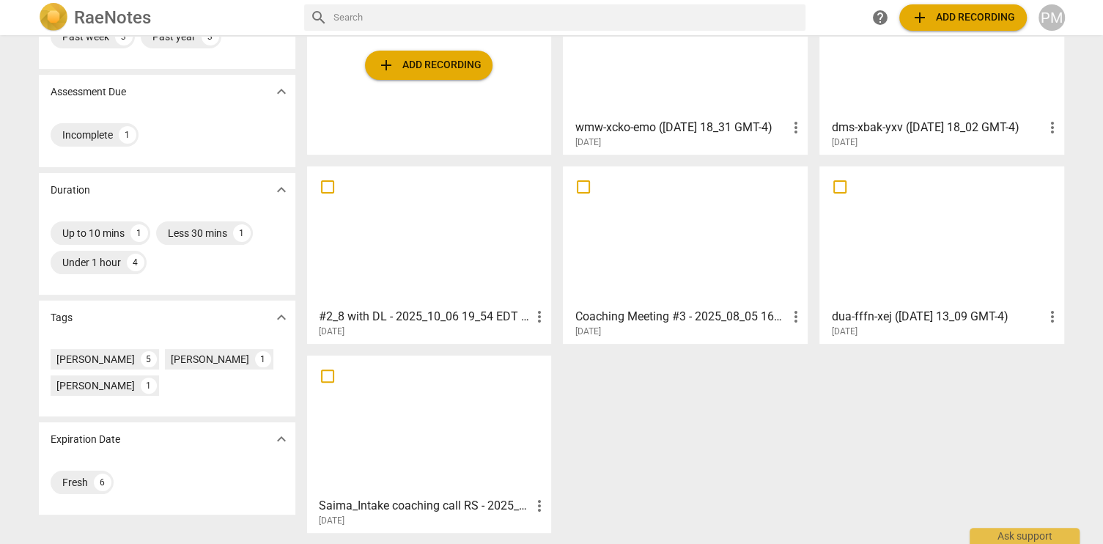
click at [353, 449] on div at bounding box center [429, 426] width 235 height 130
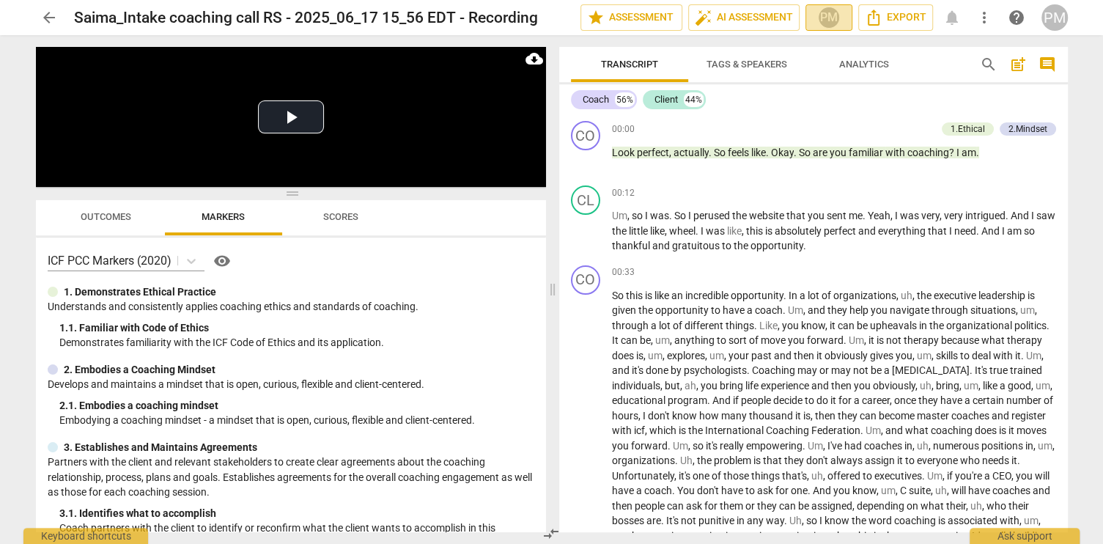
click at [811, 18] on button "PM" at bounding box center [829, 17] width 47 height 26
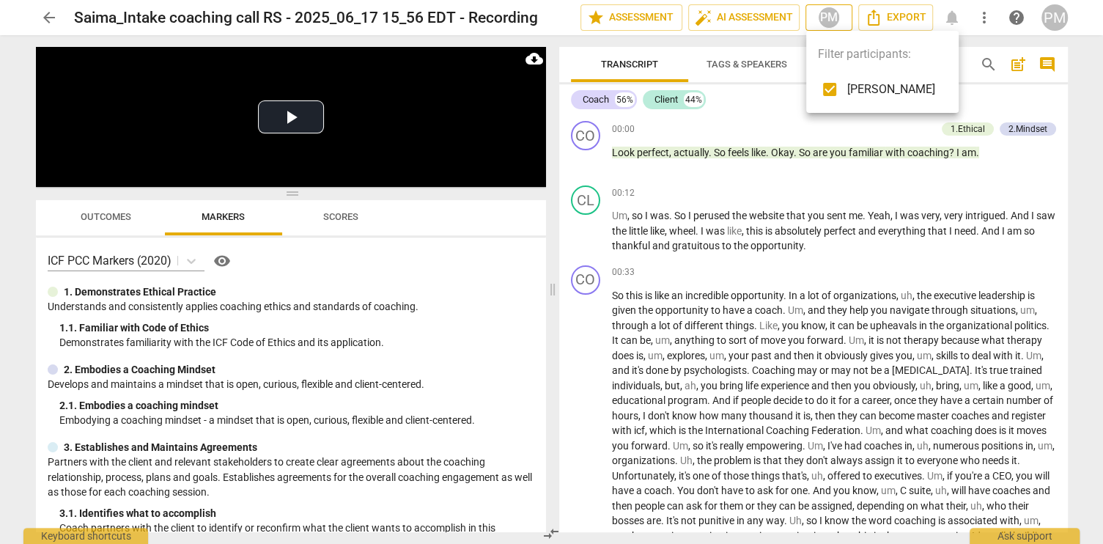
click at [811, 18] on div at bounding box center [551, 272] width 1103 height 544
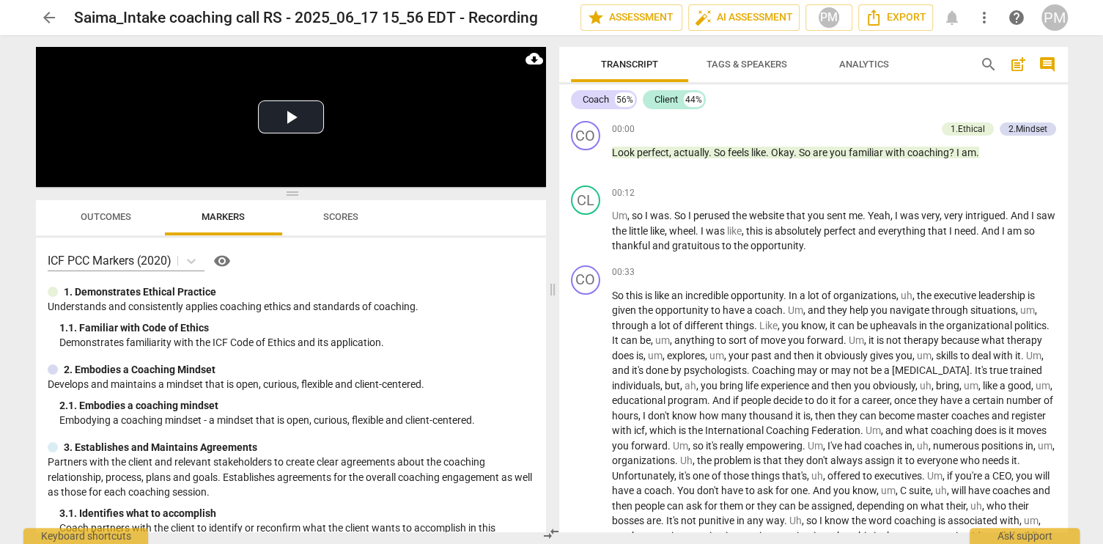
click at [982, 18] on span "more_vert" at bounding box center [985, 18] width 18 height 18
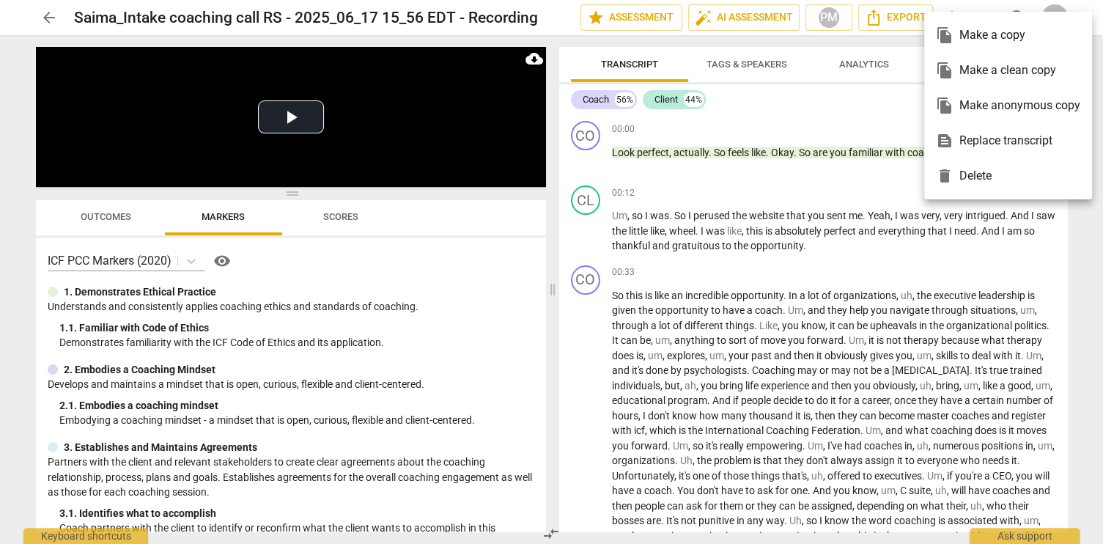
click at [870, 111] on div at bounding box center [551, 272] width 1103 height 544
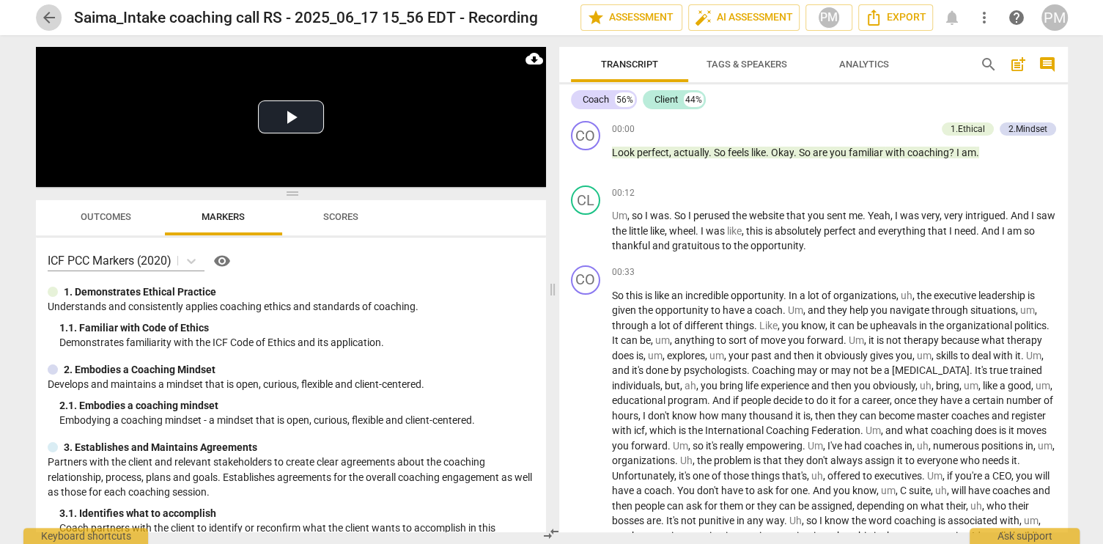
click at [54, 18] on span "arrow_back" at bounding box center [49, 18] width 18 height 18
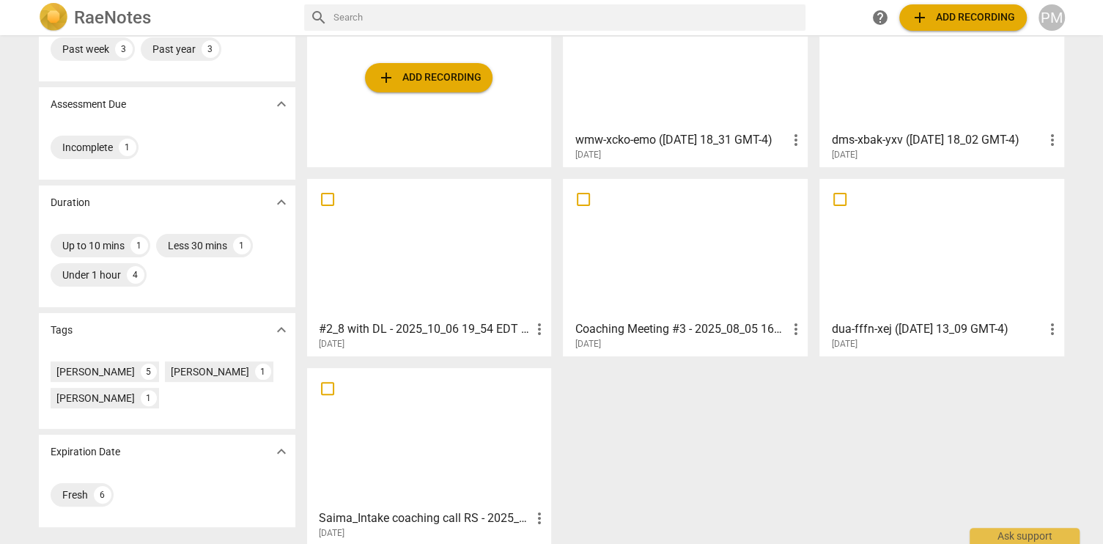
scroll to position [169, 0]
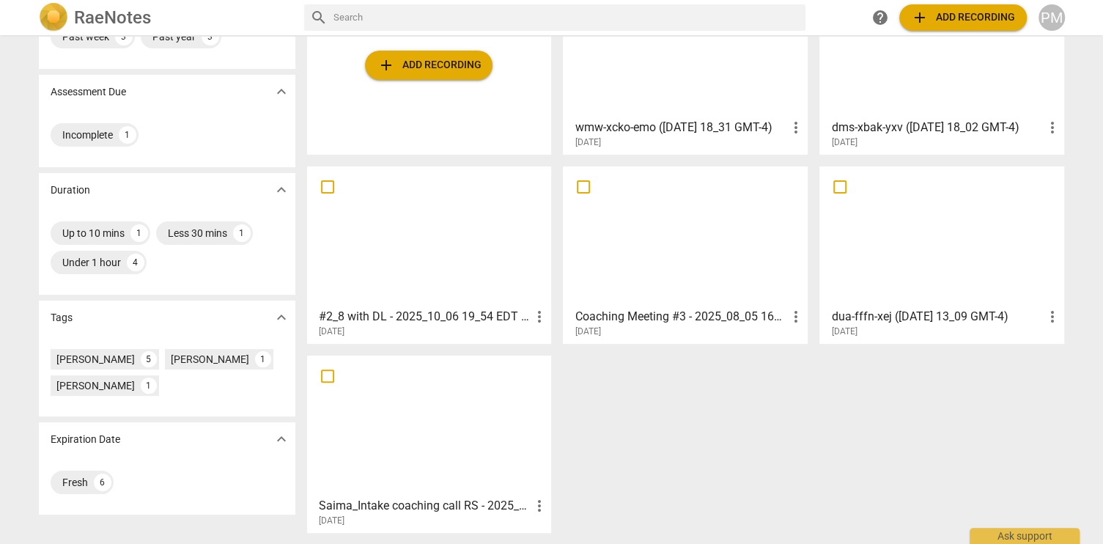
click at [485, 268] on div at bounding box center [429, 237] width 235 height 130
